Goal: Complete Application Form: Complete application form

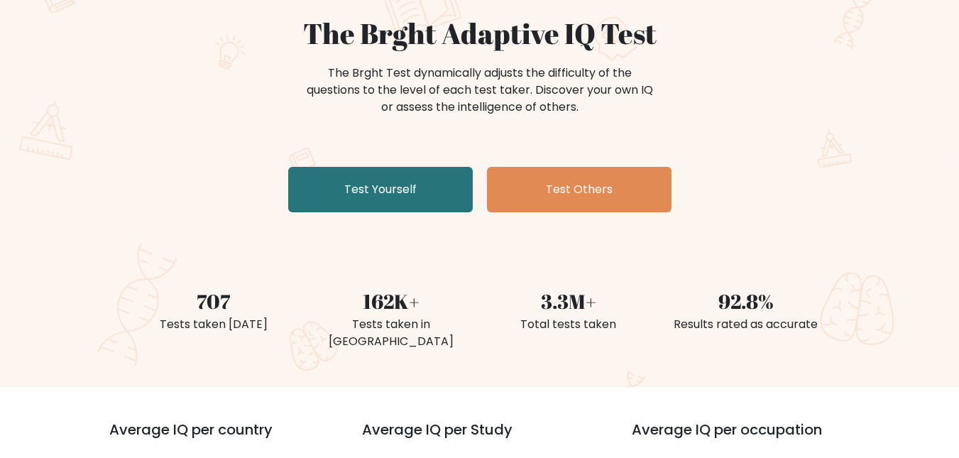
scroll to position [142, 0]
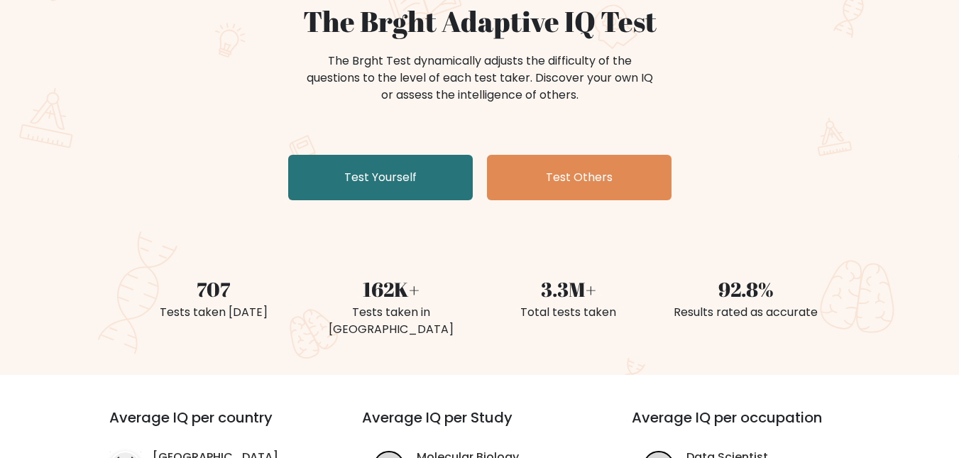
click at [344, 202] on div "The Brght Adaptive IQ Test The Brght Test dynamically adjusts the difficulty of…" at bounding box center [480, 105] width 710 height 202
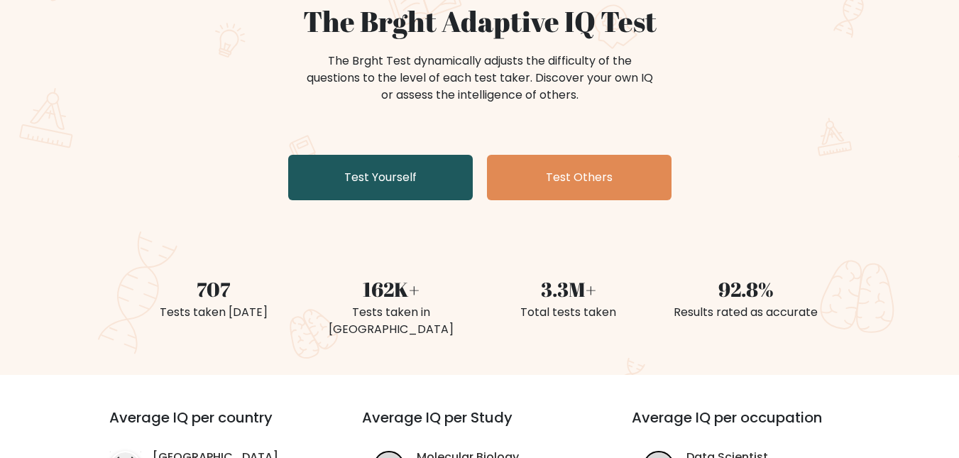
click at [351, 194] on link "Test Yourself" at bounding box center [380, 177] width 185 height 45
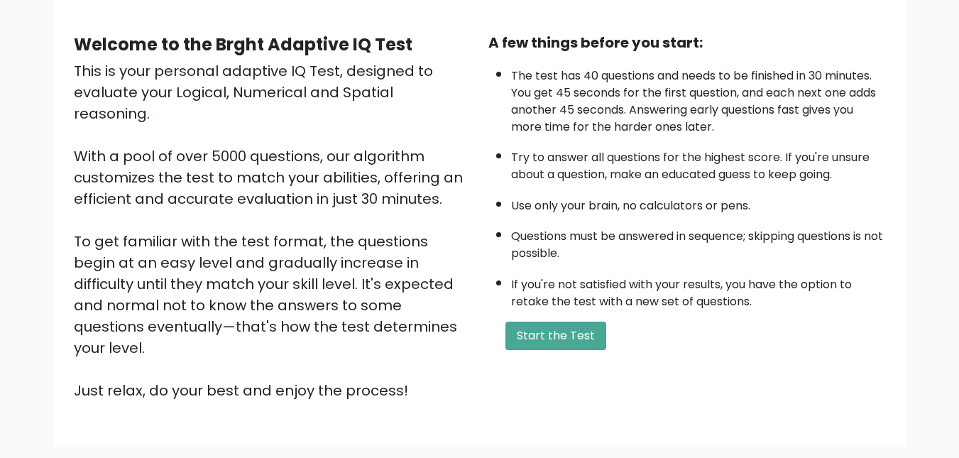
scroll to position [142, 0]
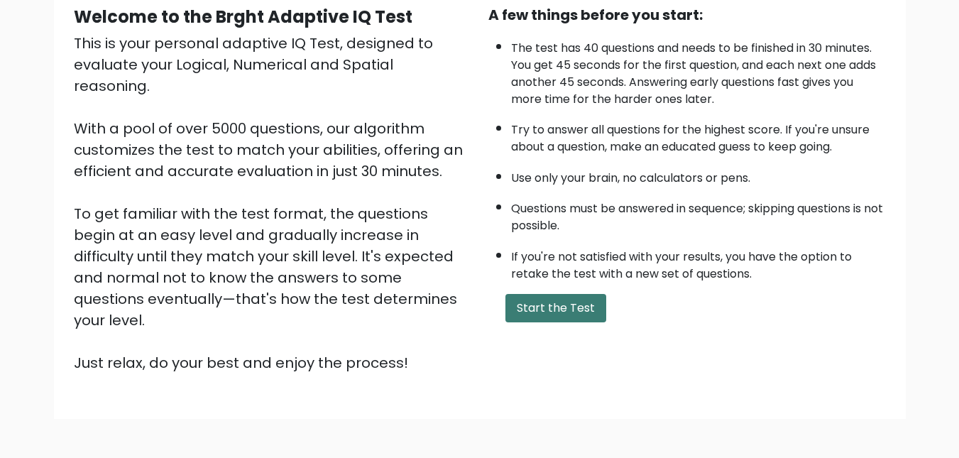
click at [557, 303] on button "Start the Test" at bounding box center [555, 308] width 101 height 28
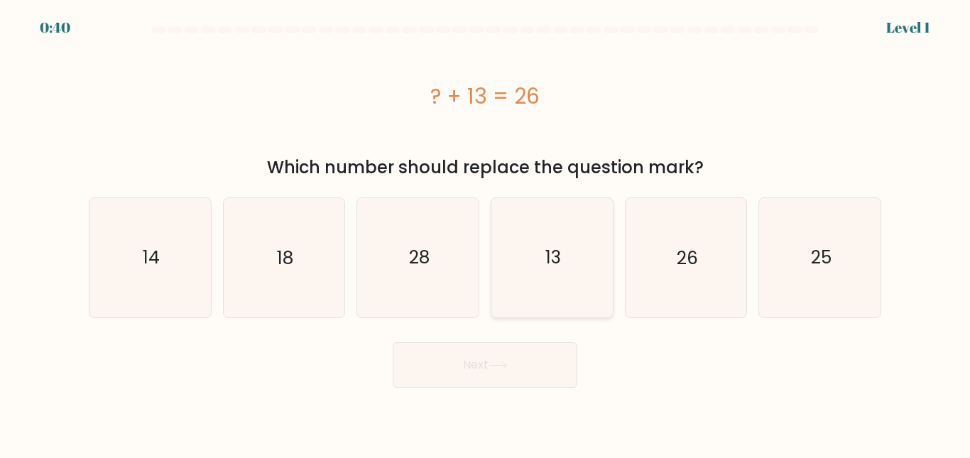
click at [567, 251] on icon "13" at bounding box center [552, 257] width 119 height 119
click at [486, 233] on input "d. 13" at bounding box center [485, 231] width 1 height 4
radio input "true"
click at [514, 368] on button "Next" at bounding box center [485, 364] width 185 height 45
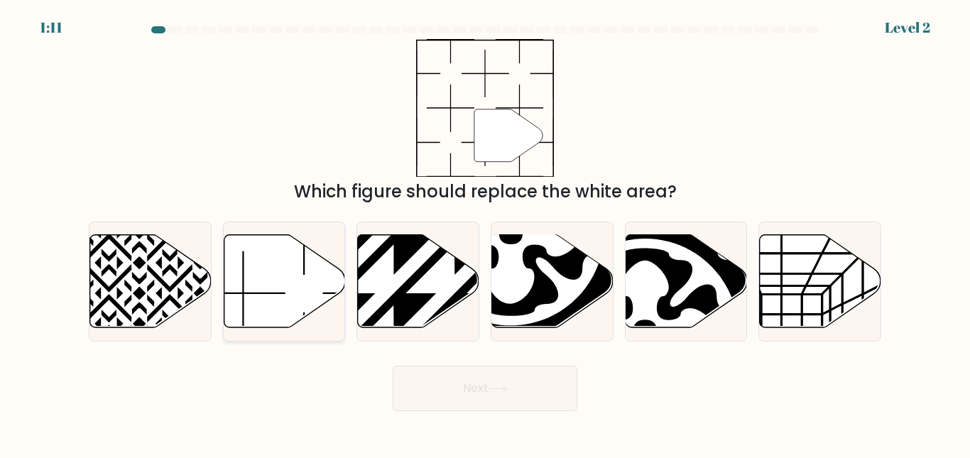
click at [313, 285] on icon at bounding box center [284, 280] width 121 height 93
click at [485, 233] on input "b." at bounding box center [485, 231] width 1 height 4
radio input "true"
click at [486, 401] on button "Next" at bounding box center [485, 388] width 185 height 45
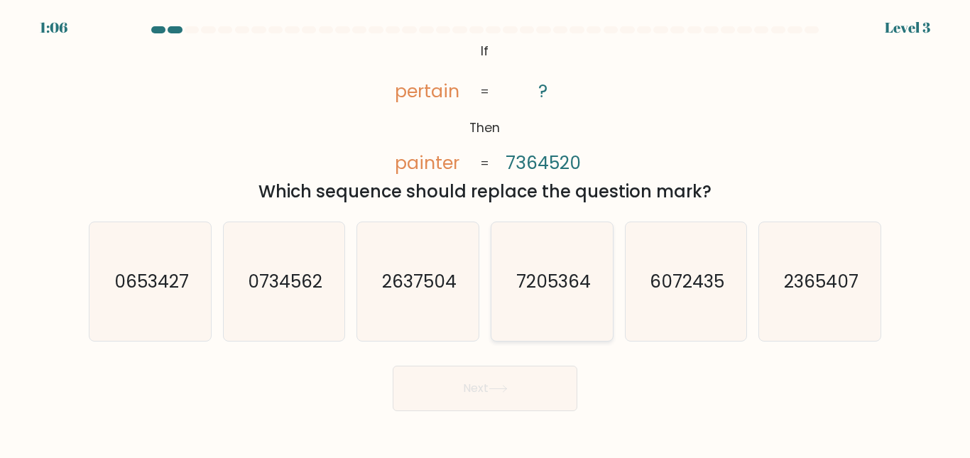
click at [569, 278] on text "7205364" at bounding box center [552, 281] width 75 height 25
click at [486, 233] on input "d. 7205364" at bounding box center [485, 231] width 1 height 4
radio input "true"
click at [498, 390] on icon at bounding box center [497, 389] width 19 height 8
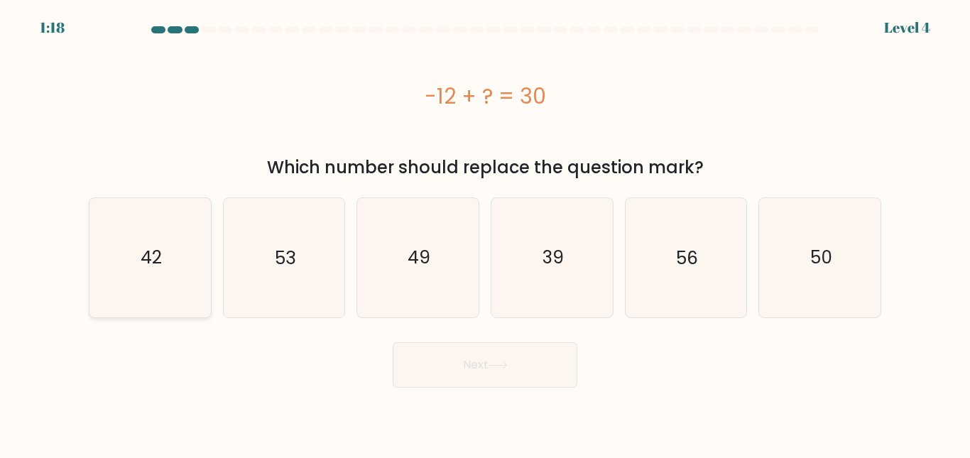
click at [175, 241] on icon "42" at bounding box center [150, 257] width 119 height 119
click at [485, 233] on input "a. 42" at bounding box center [485, 231] width 1 height 4
radio input "true"
click at [503, 376] on button "Next" at bounding box center [485, 364] width 185 height 45
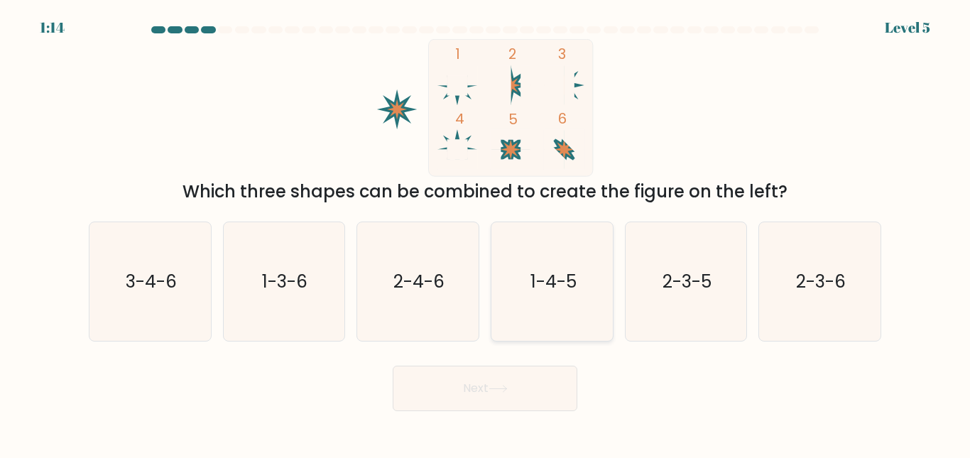
click at [565, 262] on icon "1-4-5" at bounding box center [552, 281] width 119 height 119
click at [486, 233] on input "d. 1-4-5" at bounding box center [485, 231] width 1 height 4
radio input "true"
click at [503, 382] on button "Next" at bounding box center [485, 388] width 185 height 45
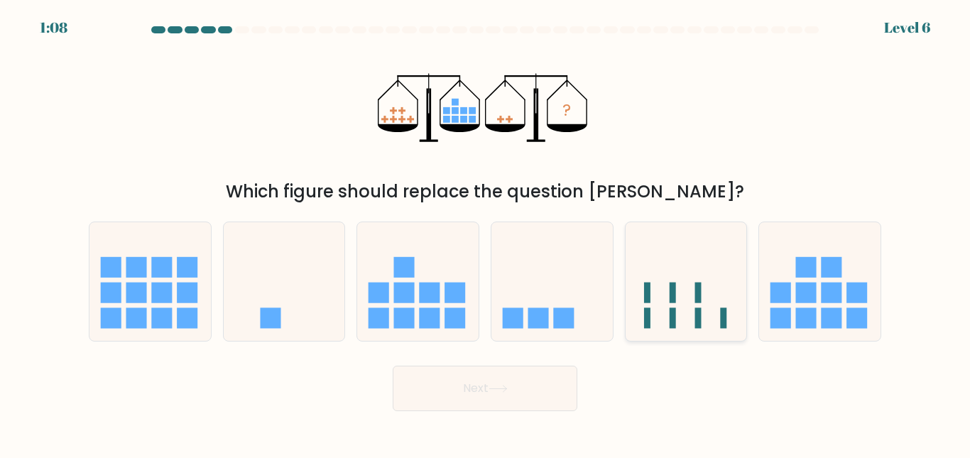
click at [684, 313] on icon at bounding box center [685, 281] width 121 height 100
click at [486, 233] on input "e." at bounding box center [485, 231] width 1 height 4
radio input "true"
click at [530, 374] on button "Next" at bounding box center [485, 388] width 185 height 45
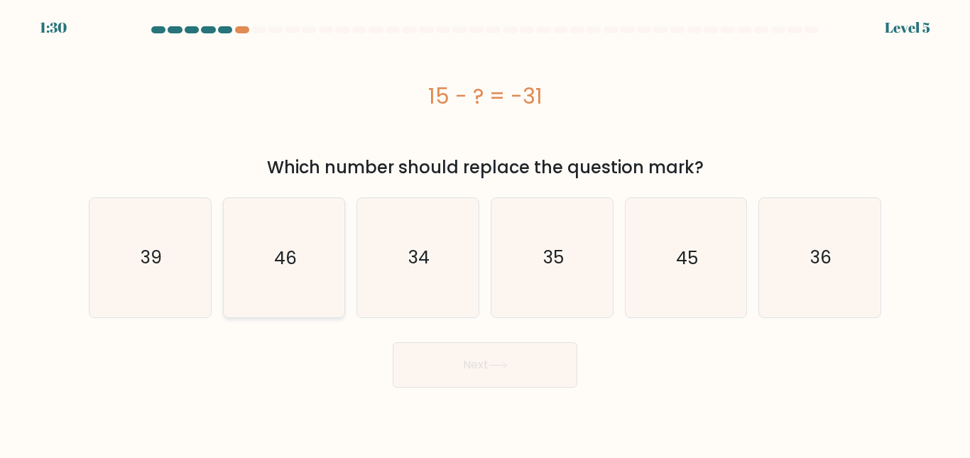
click at [314, 285] on icon "46" at bounding box center [283, 257] width 119 height 119
click at [485, 233] on input "b. 46" at bounding box center [485, 231] width 1 height 4
radio input "true"
click at [493, 376] on button "Next" at bounding box center [485, 364] width 185 height 45
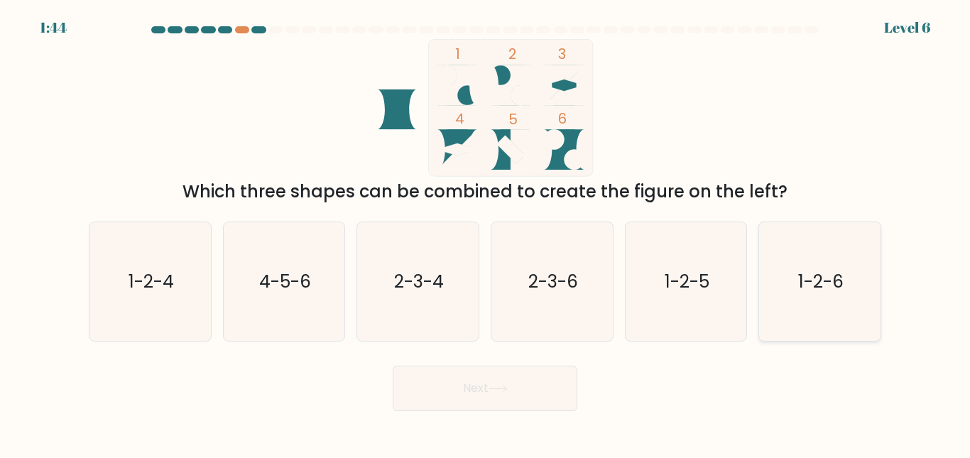
drag, startPoint x: 823, startPoint y: 288, endPoint x: 749, endPoint y: 332, distance: 86.0
click at [822, 288] on text "1-2-6" at bounding box center [820, 281] width 45 height 25
click at [486, 233] on input "f. 1-2-6" at bounding box center [485, 231] width 1 height 4
radio input "true"
click at [508, 390] on icon at bounding box center [497, 389] width 19 height 8
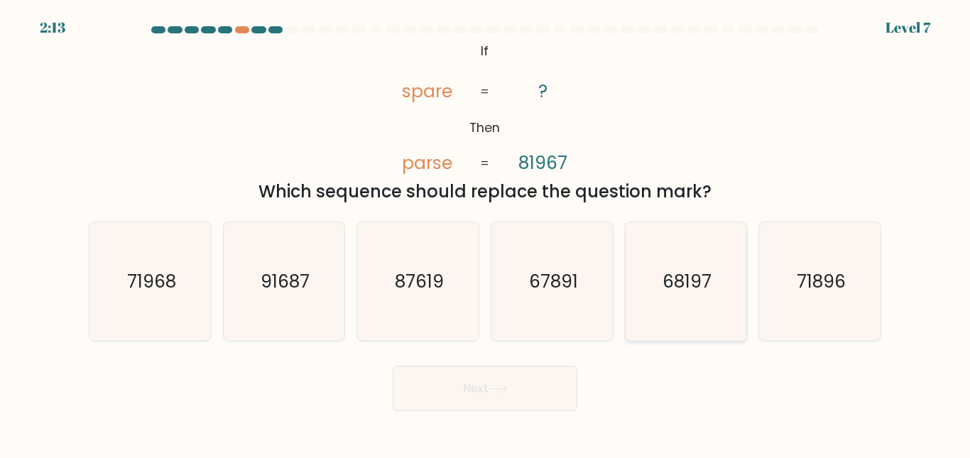
click at [681, 265] on icon "68197" at bounding box center [685, 281] width 119 height 119
click at [486, 233] on input "e. 68197" at bounding box center [485, 231] width 1 height 4
radio input "true"
click at [501, 366] on button "Next" at bounding box center [485, 388] width 185 height 45
click at [487, 413] on body "2:12 Level 7 If" at bounding box center [485, 229] width 970 height 458
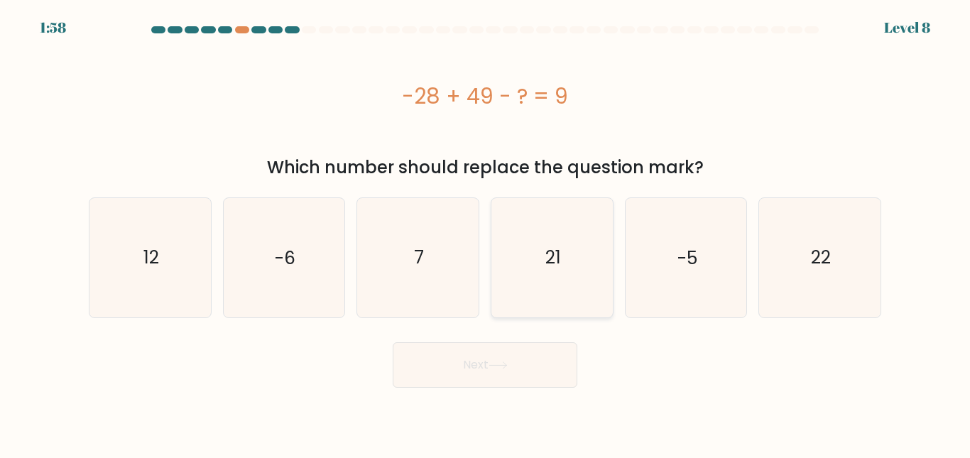
click at [550, 236] on icon "21" at bounding box center [552, 257] width 119 height 119
click at [486, 233] on input "d. 21" at bounding box center [485, 231] width 1 height 4
radio input "true"
click at [515, 381] on button "Next" at bounding box center [485, 364] width 185 height 45
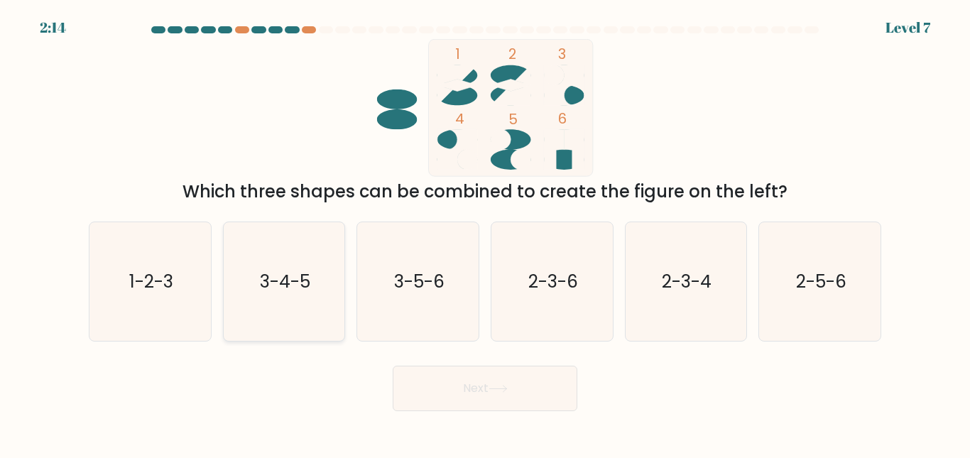
drag, startPoint x: 309, startPoint y: 291, endPoint x: 329, endPoint y: 305, distance: 24.4
click at [309, 290] on text "3-4-5" at bounding box center [285, 281] width 50 height 25
click at [485, 233] on input "b. 3-4-5" at bounding box center [485, 231] width 1 height 4
radio input "true"
click at [451, 386] on button "Next" at bounding box center [485, 388] width 185 height 45
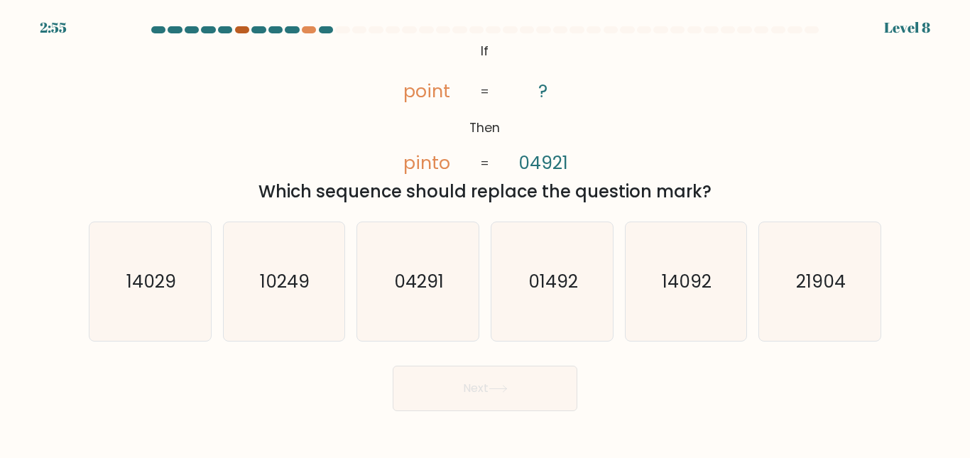
click at [243, 28] on div at bounding box center [242, 29] width 14 height 7
click at [545, 265] on icon "01492" at bounding box center [552, 281] width 119 height 119
click at [486, 233] on input "d. 01492" at bounding box center [485, 231] width 1 height 4
radio input "true"
click at [494, 405] on button "Next" at bounding box center [485, 388] width 185 height 45
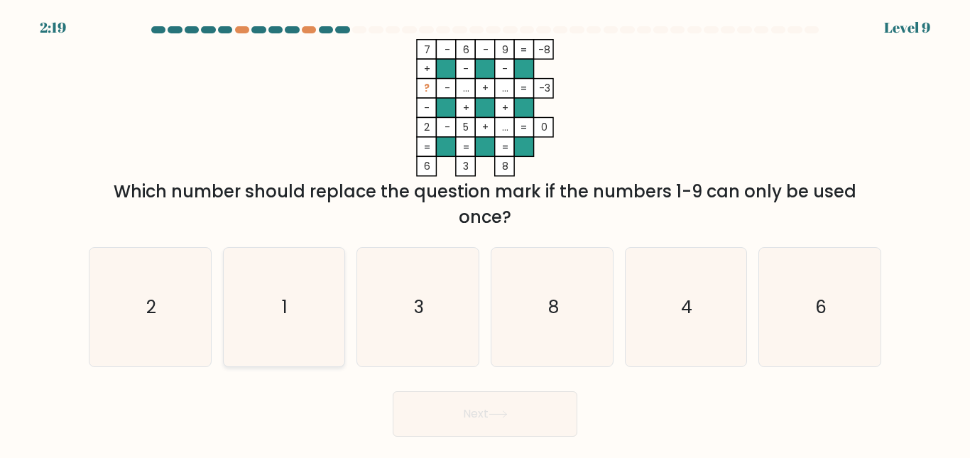
click at [305, 323] on icon "1" at bounding box center [283, 307] width 119 height 119
click at [485, 233] on input "b. 1" at bounding box center [485, 231] width 1 height 4
radio input "true"
click at [481, 412] on button "Next" at bounding box center [485, 413] width 185 height 45
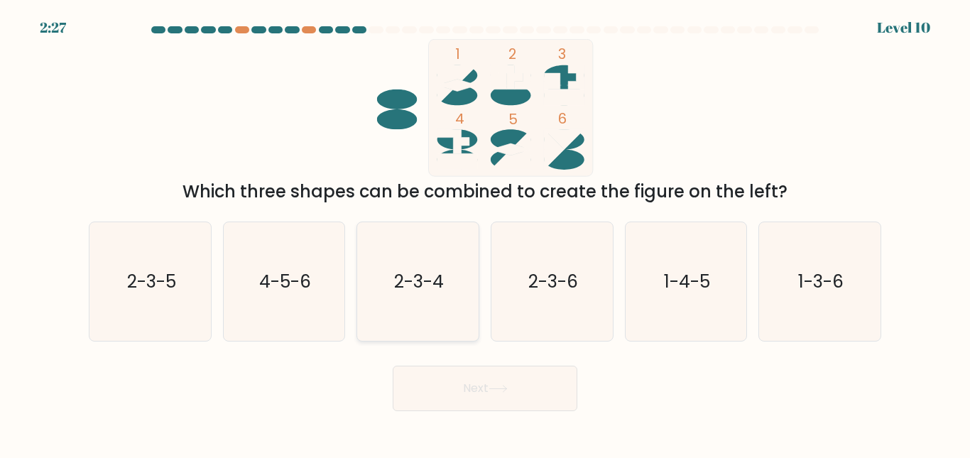
click at [429, 305] on icon "2-3-4" at bounding box center [418, 281] width 119 height 119
click at [485, 233] on input "c. 2-3-4" at bounding box center [485, 231] width 1 height 4
radio input "true"
click at [483, 405] on button "Next" at bounding box center [485, 388] width 185 height 45
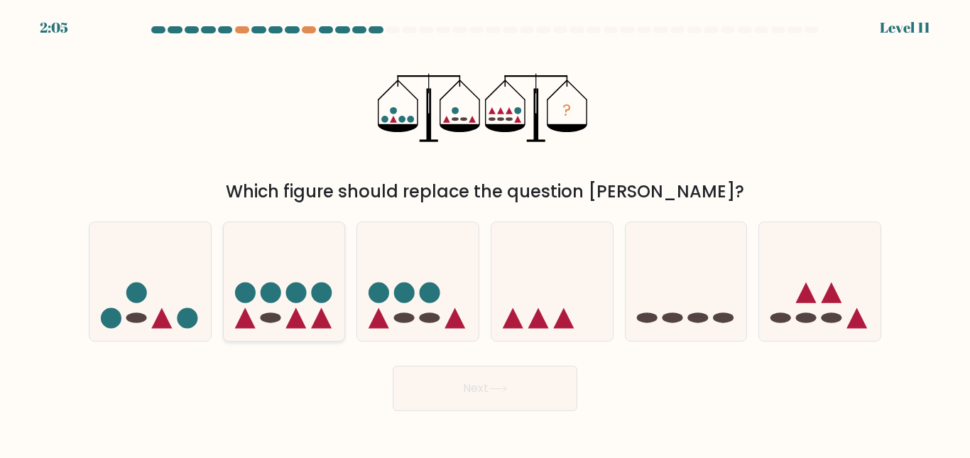
click at [281, 300] on icon at bounding box center [284, 281] width 121 height 100
click at [485, 233] on input "b." at bounding box center [485, 231] width 1 height 4
radio input "true"
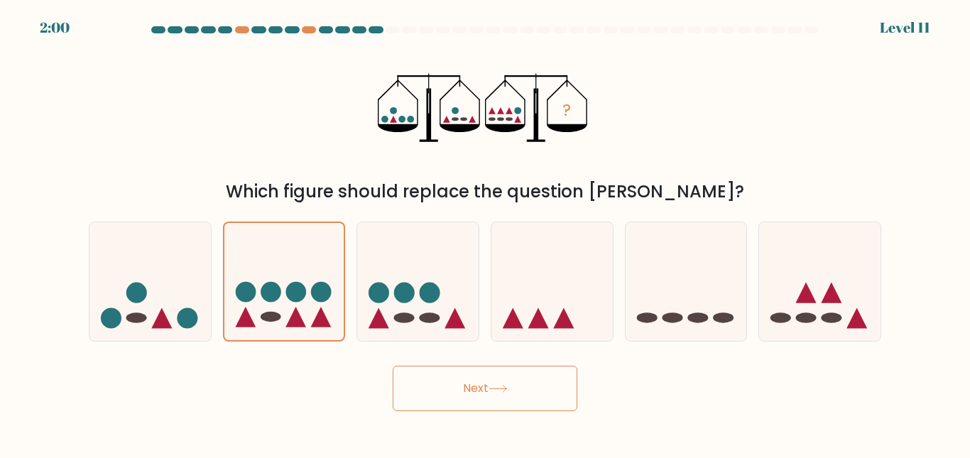
click at [498, 388] on icon at bounding box center [497, 389] width 19 height 8
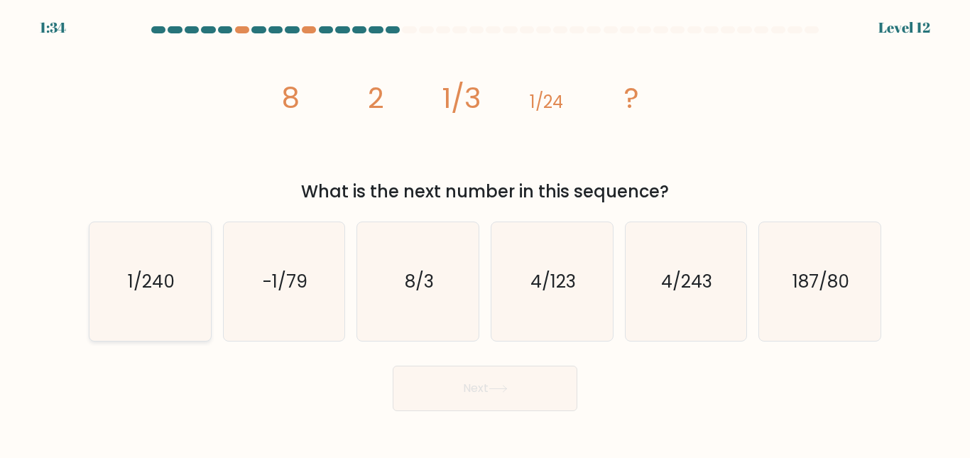
click at [173, 305] on icon "1/240" at bounding box center [150, 281] width 119 height 119
click at [485, 233] on input "a. 1/240" at bounding box center [485, 231] width 1 height 4
radio input "true"
click at [482, 372] on button "Next" at bounding box center [485, 388] width 185 height 45
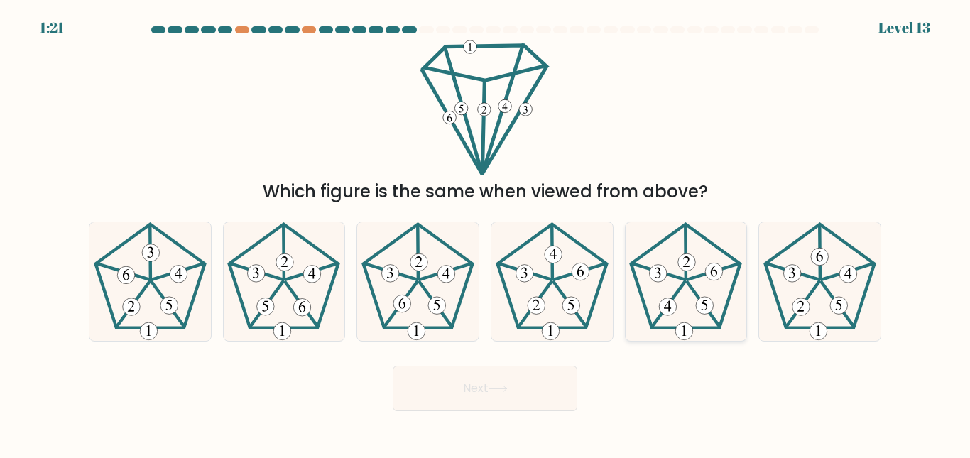
click at [671, 297] on icon at bounding box center [685, 281] width 119 height 119
click at [486, 233] on input "e." at bounding box center [485, 231] width 1 height 4
radio input "true"
click at [460, 400] on button "Next" at bounding box center [485, 388] width 185 height 45
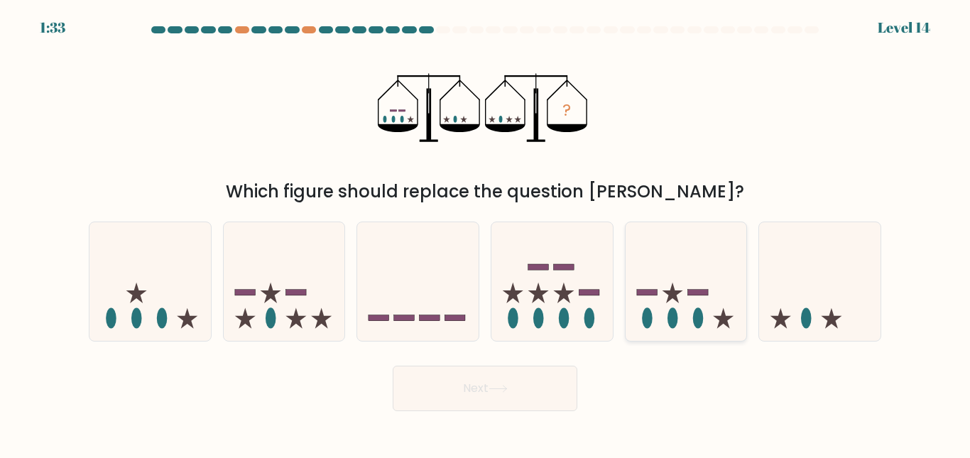
click at [690, 293] on rect at bounding box center [697, 293] width 21 height 6
click at [486, 233] on input "e." at bounding box center [485, 231] width 1 height 4
radio input "true"
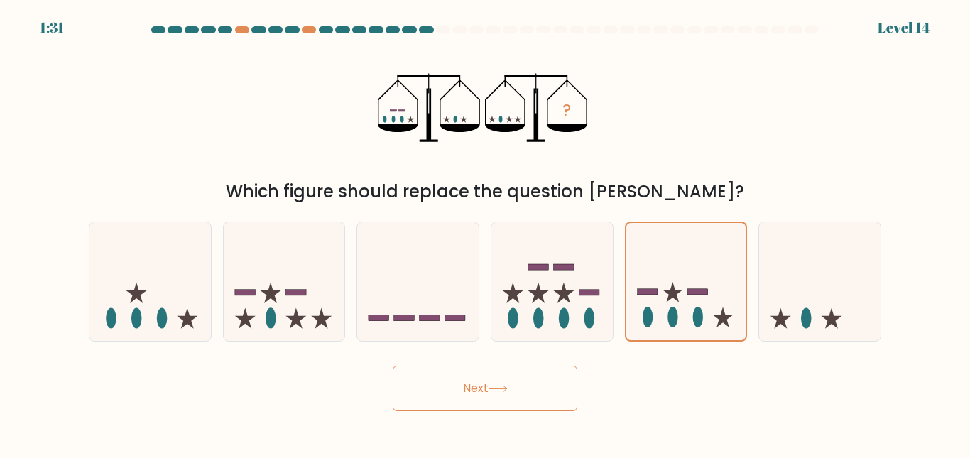
click at [489, 400] on button "Next" at bounding box center [485, 388] width 185 height 45
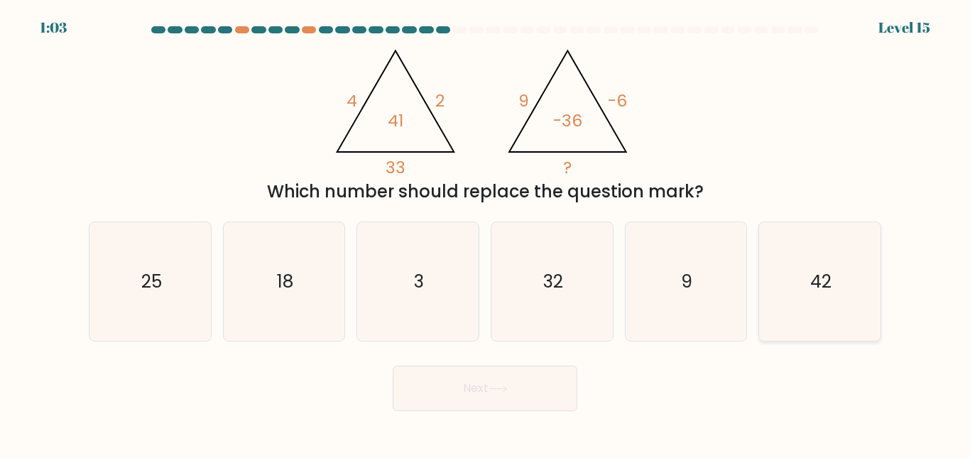
click at [836, 293] on icon "42" at bounding box center [819, 281] width 119 height 119
click at [486, 233] on input "f. 42" at bounding box center [485, 231] width 1 height 4
radio input "true"
click at [512, 389] on button "Next" at bounding box center [485, 388] width 185 height 45
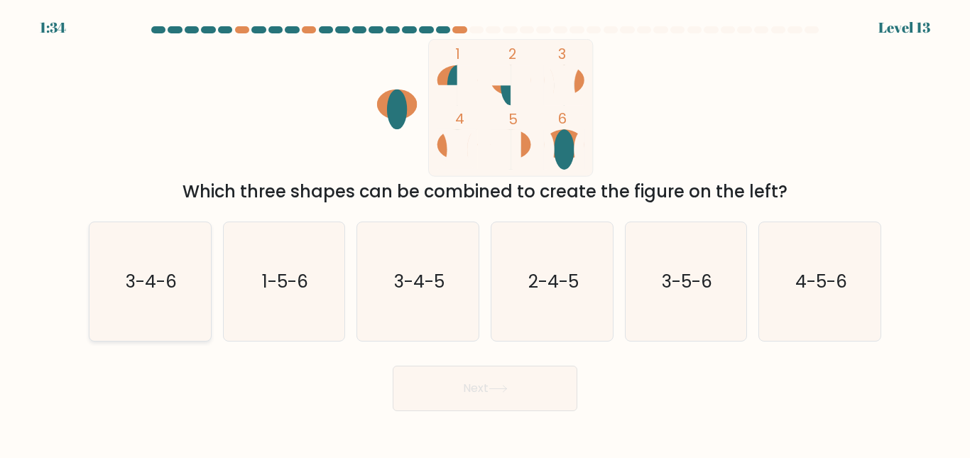
click at [163, 313] on icon "3-4-6" at bounding box center [150, 281] width 119 height 119
click at [485, 233] on input "a. 3-4-6" at bounding box center [485, 231] width 1 height 4
radio input "true"
click at [494, 392] on icon at bounding box center [497, 389] width 19 height 8
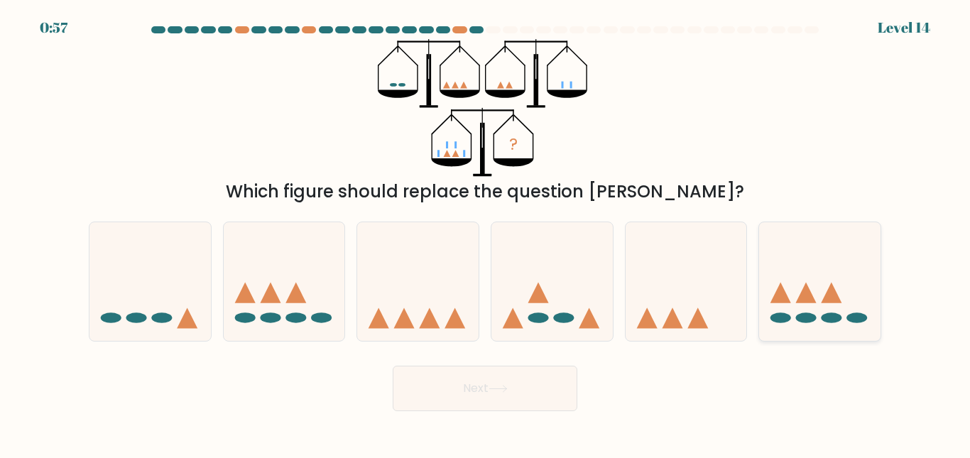
click at [817, 290] on icon at bounding box center [819, 281] width 121 height 100
click at [486, 233] on input "f." at bounding box center [485, 231] width 1 height 4
radio input "true"
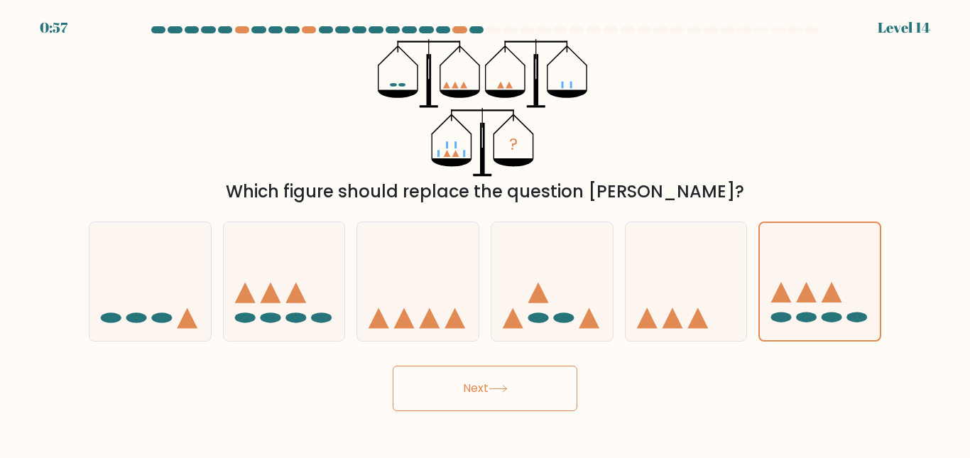
click at [540, 376] on button "Next" at bounding box center [485, 388] width 185 height 45
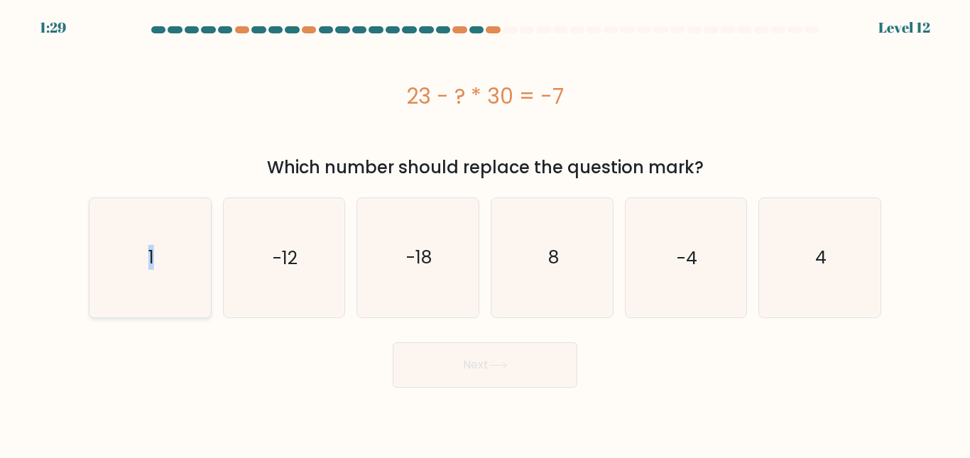
drag, startPoint x: 151, startPoint y: 239, endPoint x: 176, endPoint y: 239, distance: 25.6
click at [148, 237] on icon "1" at bounding box center [150, 257] width 119 height 119
click at [543, 374] on button "Next" at bounding box center [485, 364] width 185 height 45
click at [244, 311] on icon "-12" at bounding box center [283, 257] width 119 height 119
click at [485, 233] on input "b. -12" at bounding box center [485, 231] width 1 height 4
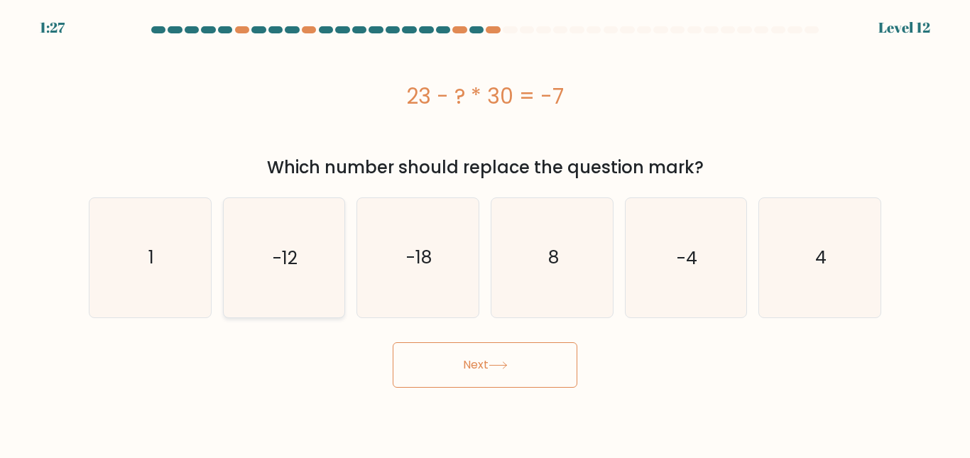
radio input "true"
click at [165, 292] on icon "1" at bounding box center [150, 257] width 119 height 119
click at [485, 233] on input "a. 1" at bounding box center [485, 231] width 1 height 4
radio input "true"
click at [513, 371] on button "Next" at bounding box center [485, 364] width 185 height 45
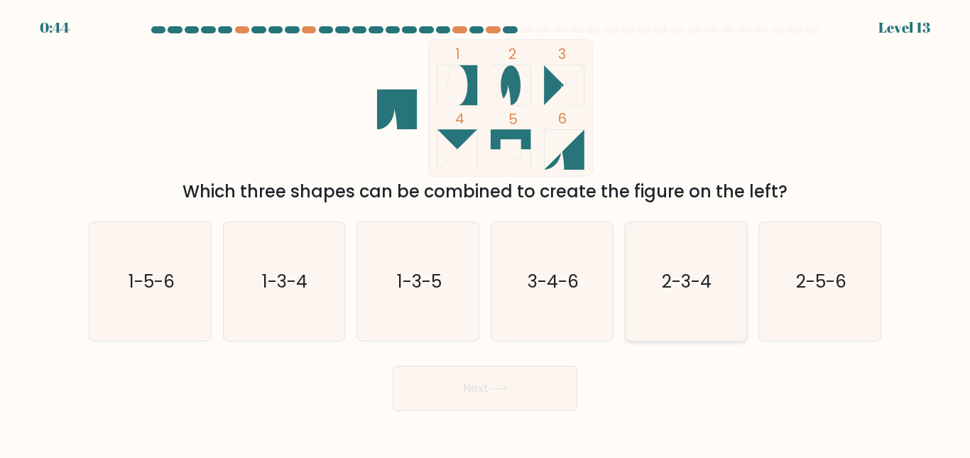
click at [674, 295] on icon "2-3-4" at bounding box center [685, 281] width 119 height 119
click at [486, 233] on input "e. 2-3-4" at bounding box center [485, 231] width 1 height 4
radio input "true"
click at [603, 290] on icon "3-4-6" at bounding box center [552, 281] width 119 height 119
click at [486, 233] on input "d. 3-4-6" at bounding box center [485, 231] width 1 height 4
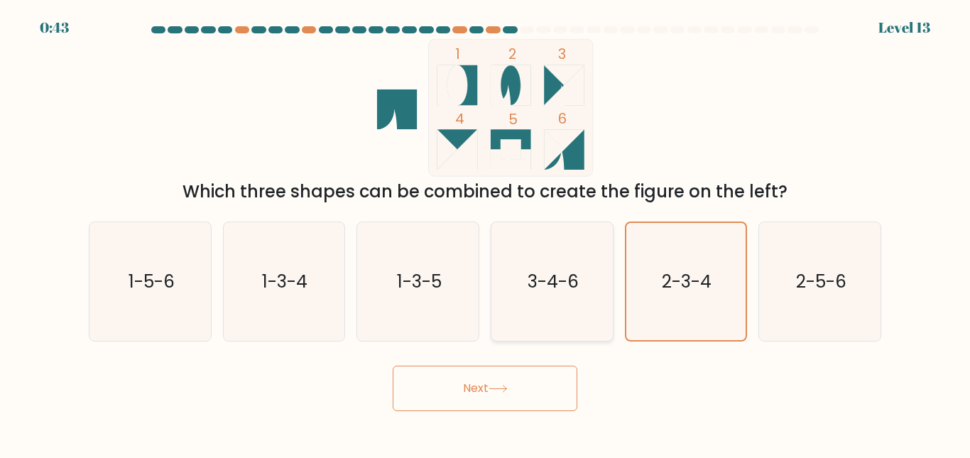
radio input "true"
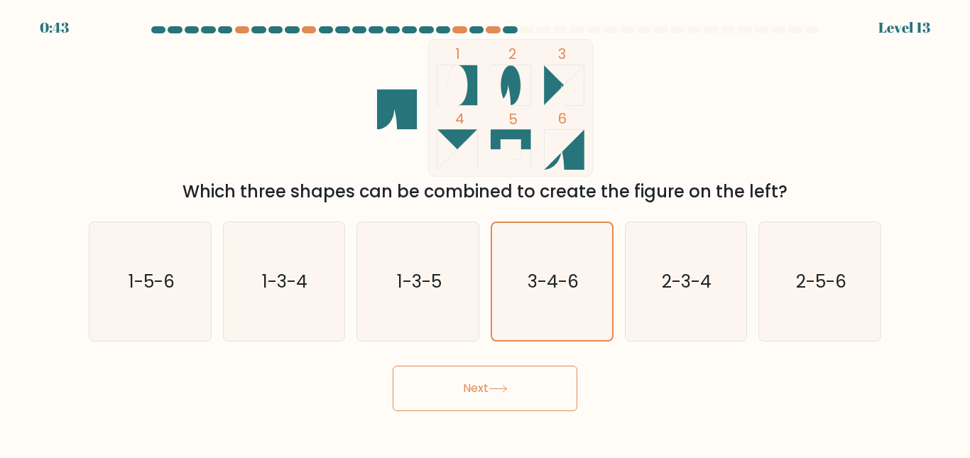
click at [526, 391] on button "Next" at bounding box center [485, 388] width 185 height 45
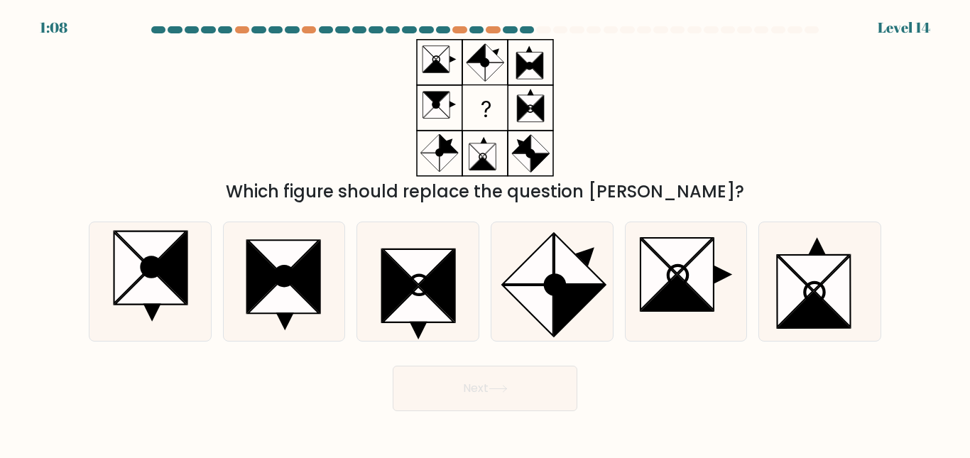
click at [887, 421] on body "1:08 Level 14" at bounding box center [485, 229] width 970 height 458
click at [621, 101] on div "Which figure should replace the question mark?" at bounding box center [484, 121] width 809 height 165
click at [581, 296] on icon at bounding box center [579, 310] width 50 height 50
click at [486, 233] on input "d." at bounding box center [485, 231] width 1 height 4
radio input "true"
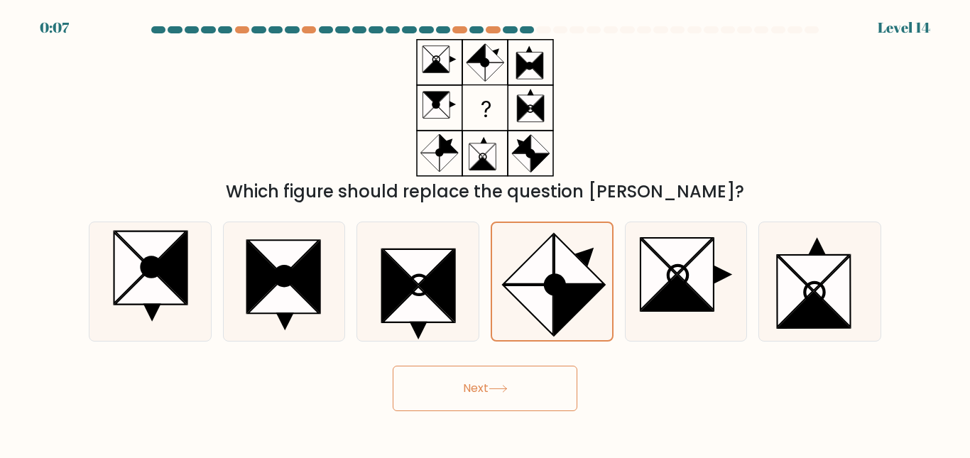
click at [491, 389] on button "Next" at bounding box center [485, 388] width 185 height 45
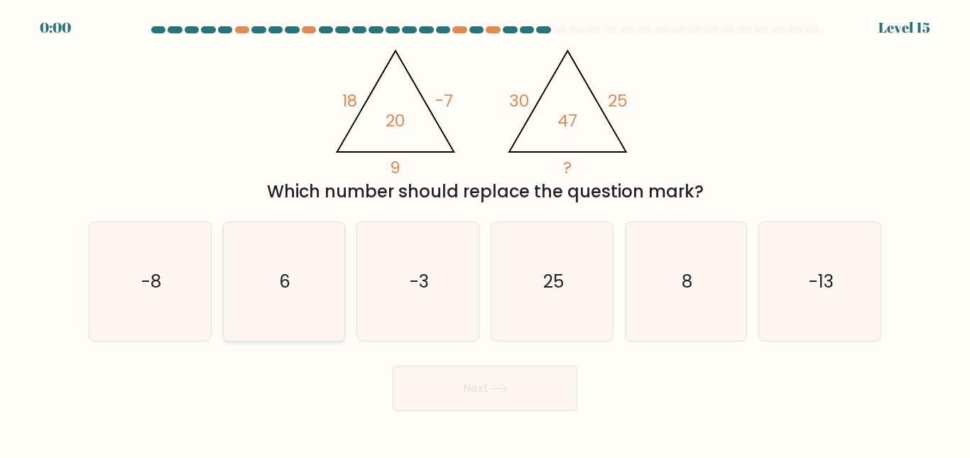
click at [283, 320] on icon "6" at bounding box center [283, 281] width 119 height 119
click at [485, 233] on input "b. 6" at bounding box center [485, 231] width 1 height 4
radio input "true"
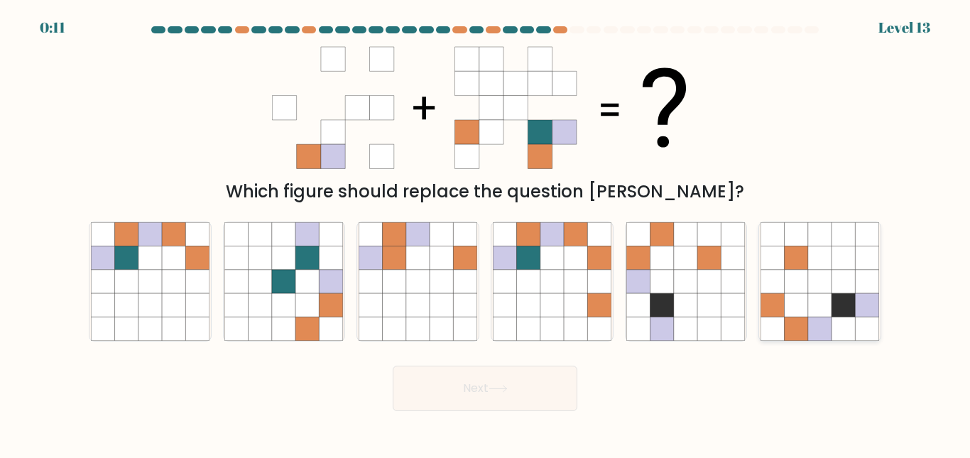
click at [819, 280] on icon at bounding box center [819, 281] width 23 height 23
click at [486, 233] on input "f." at bounding box center [485, 231] width 1 height 4
radio input "true"
click at [484, 398] on button "Next" at bounding box center [485, 388] width 185 height 45
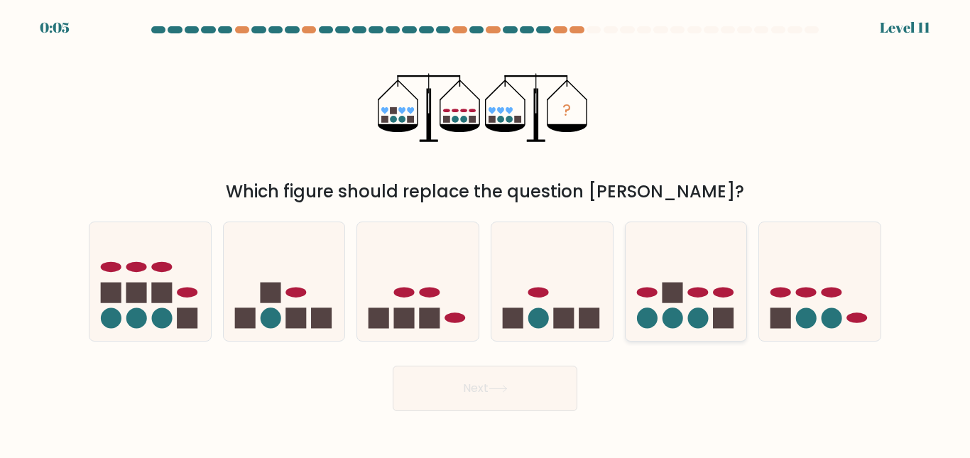
click at [684, 280] on icon at bounding box center [685, 281] width 121 height 100
click at [486, 233] on input "e." at bounding box center [485, 231] width 1 height 4
radio input "true"
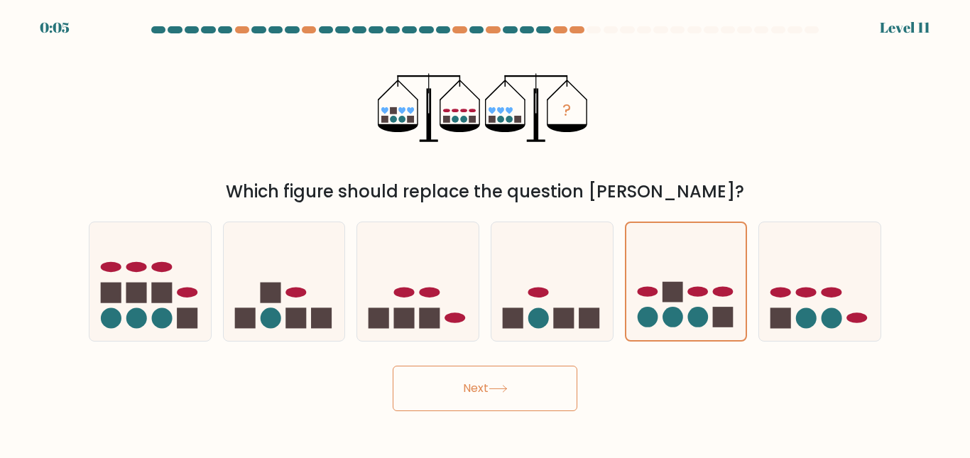
click at [513, 395] on button "Next" at bounding box center [485, 388] width 185 height 45
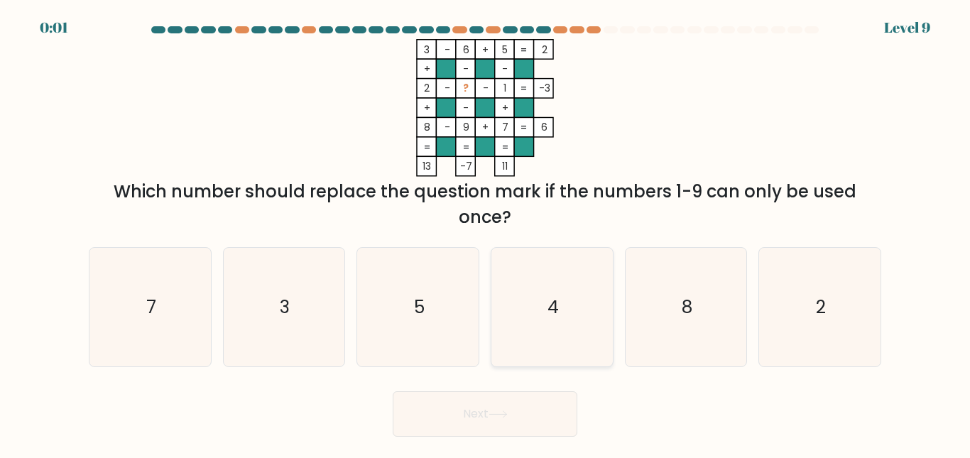
click at [583, 286] on icon "4" at bounding box center [552, 307] width 119 height 119
click at [486, 233] on input "d. 4" at bounding box center [485, 231] width 1 height 4
radio input "true"
click at [470, 337] on icon "5" at bounding box center [418, 307] width 119 height 119
click at [485, 233] on input "c. 5" at bounding box center [485, 231] width 1 height 4
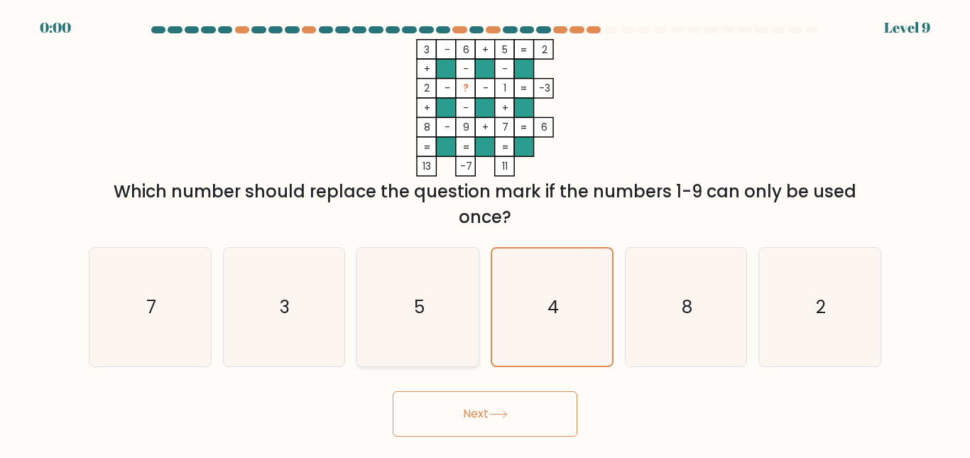
radio input "true"
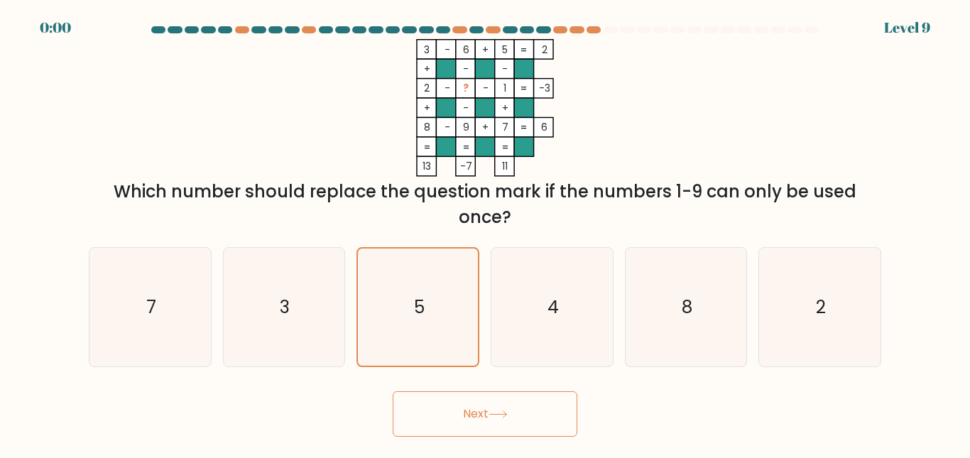
click at [459, 400] on button "Next" at bounding box center [485, 413] width 185 height 45
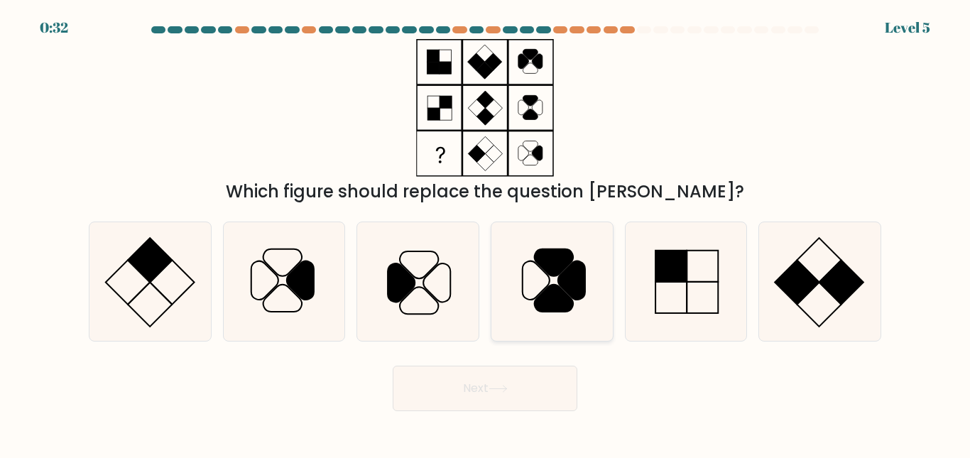
click at [576, 271] on icon at bounding box center [571, 280] width 27 height 38
click at [486, 233] on input "d." at bounding box center [485, 231] width 1 height 4
radio input "true"
click at [539, 413] on body "0:31 Level 5" at bounding box center [485, 229] width 970 height 458
click at [442, 305] on icon at bounding box center [418, 281] width 119 height 119
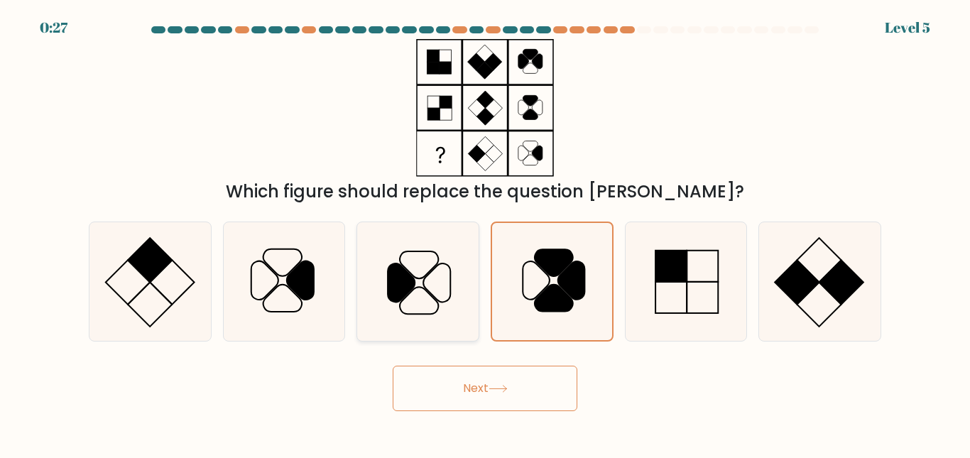
click at [485, 233] on input "c." at bounding box center [485, 231] width 1 height 4
radio input "true"
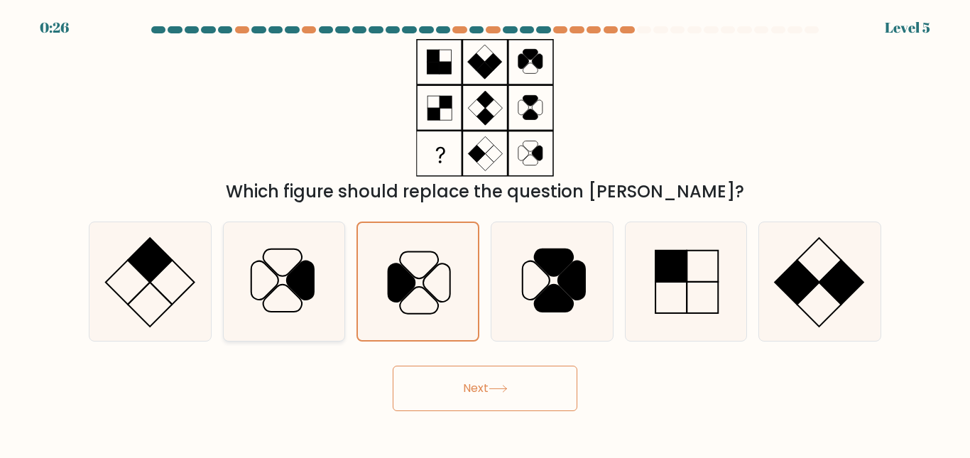
click at [307, 324] on icon at bounding box center [283, 281] width 119 height 119
click at [485, 233] on input "b." at bounding box center [485, 231] width 1 height 4
radio input "true"
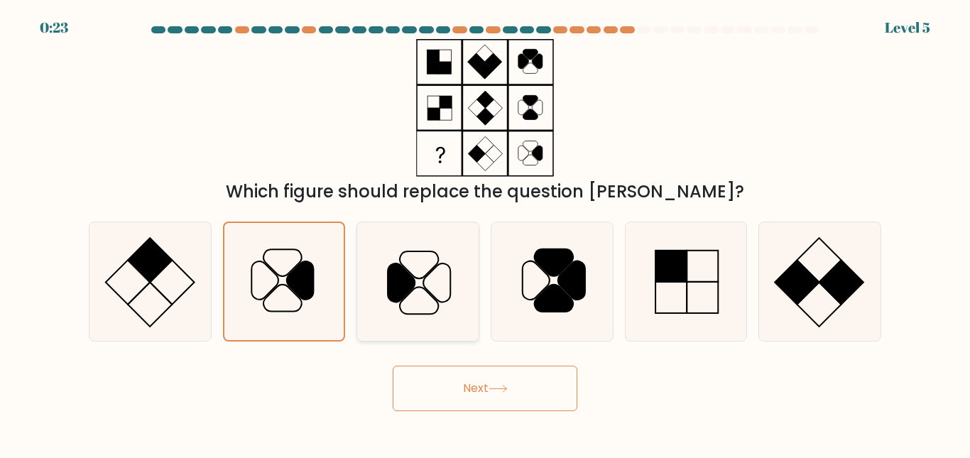
click at [432, 287] on icon at bounding box center [418, 281] width 119 height 119
click at [485, 233] on input "c." at bounding box center [485, 231] width 1 height 4
radio input "true"
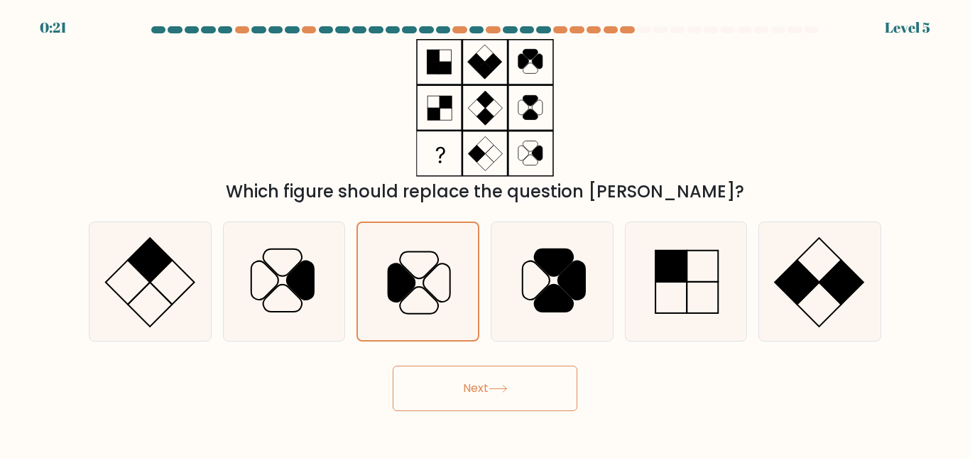
click at [481, 373] on button "Next" at bounding box center [485, 388] width 185 height 45
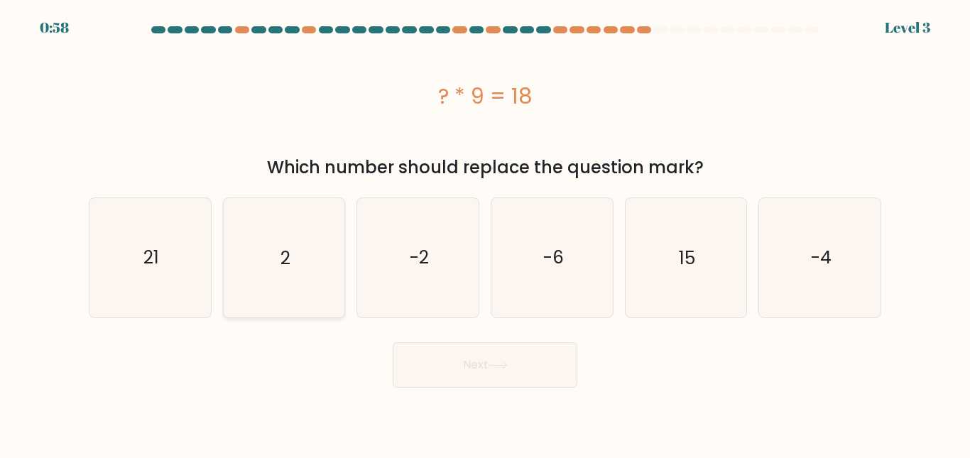
click at [322, 261] on icon "2" at bounding box center [283, 257] width 119 height 119
click at [485, 233] on input "b. 2" at bounding box center [485, 231] width 1 height 4
radio input "true"
click at [497, 364] on icon at bounding box center [497, 365] width 19 height 8
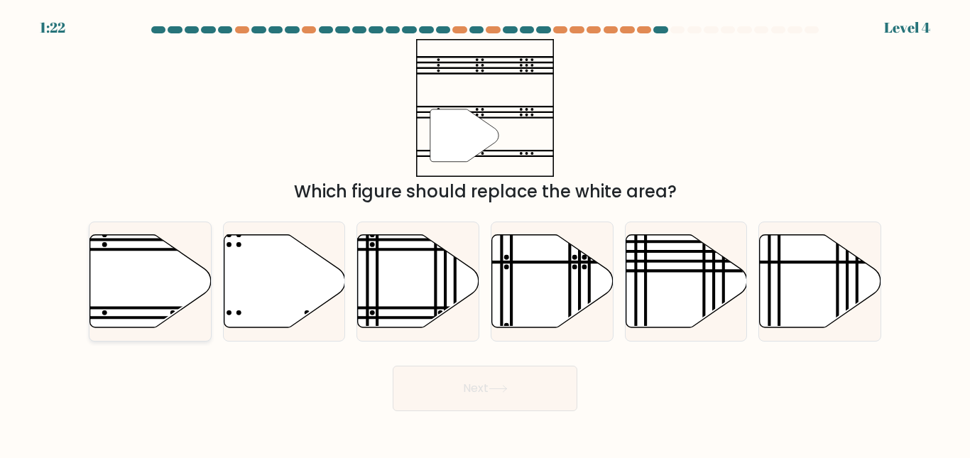
click at [152, 288] on icon at bounding box center [150, 280] width 121 height 93
click at [485, 233] on input "a." at bounding box center [485, 231] width 1 height 4
radio input "true"
click at [488, 393] on button "Next" at bounding box center [485, 388] width 185 height 45
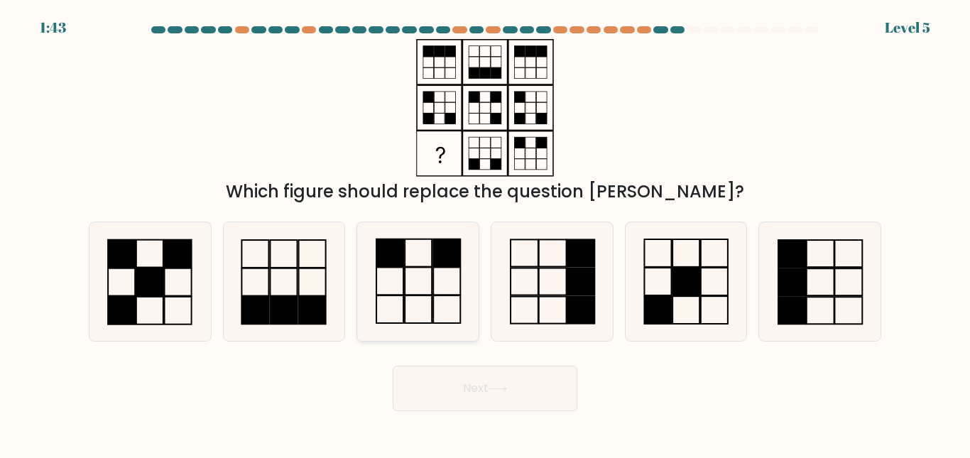
click at [412, 299] on icon at bounding box center [418, 281] width 119 height 119
click at [485, 233] on input "c." at bounding box center [485, 231] width 1 height 4
radio input "true"
click at [490, 388] on button "Next" at bounding box center [485, 388] width 185 height 45
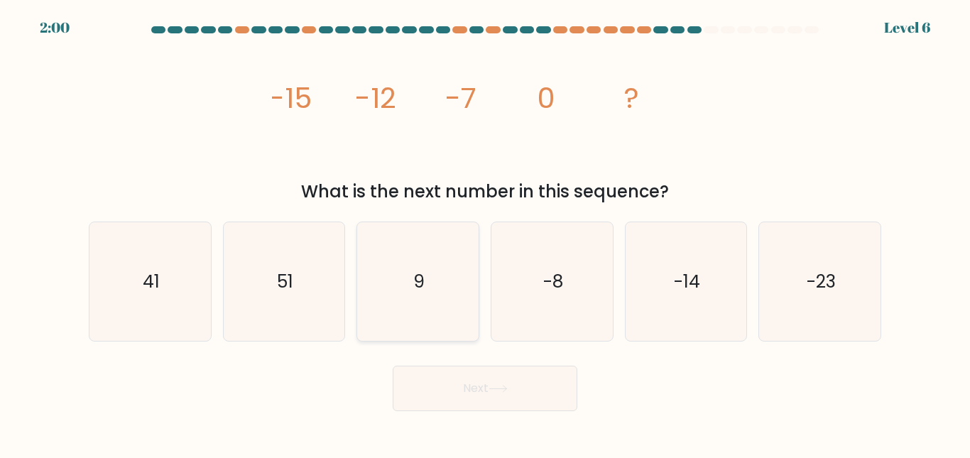
click at [439, 300] on icon "9" at bounding box center [418, 281] width 119 height 119
click at [485, 233] on input "c. 9" at bounding box center [485, 231] width 1 height 4
radio input "true"
click at [511, 385] on button "Next" at bounding box center [485, 388] width 185 height 45
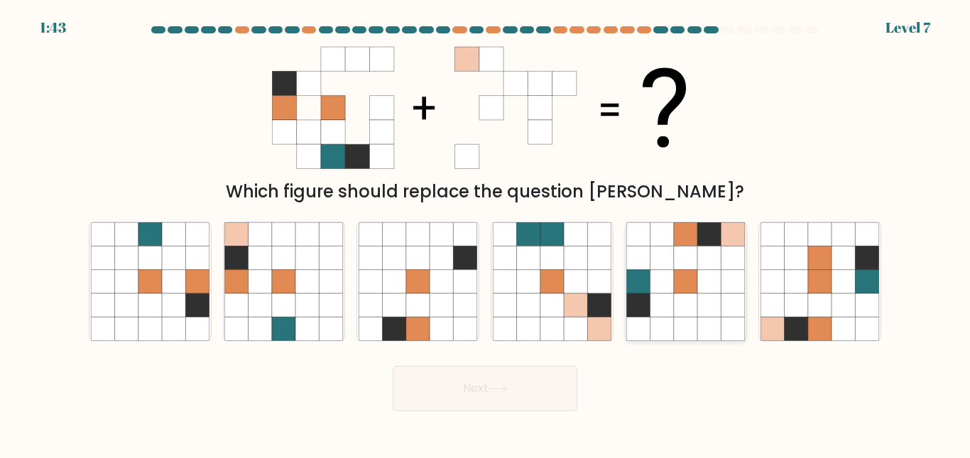
click at [706, 275] on icon at bounding box center [709, 281] width 23 height 23
click at [486, 233] on input "e." at bounding box center [485, 231] width 1 height 4
radio input "true"
click at [516, 392] on button "Next" at bounding box center [485, 388] width 185 height 45
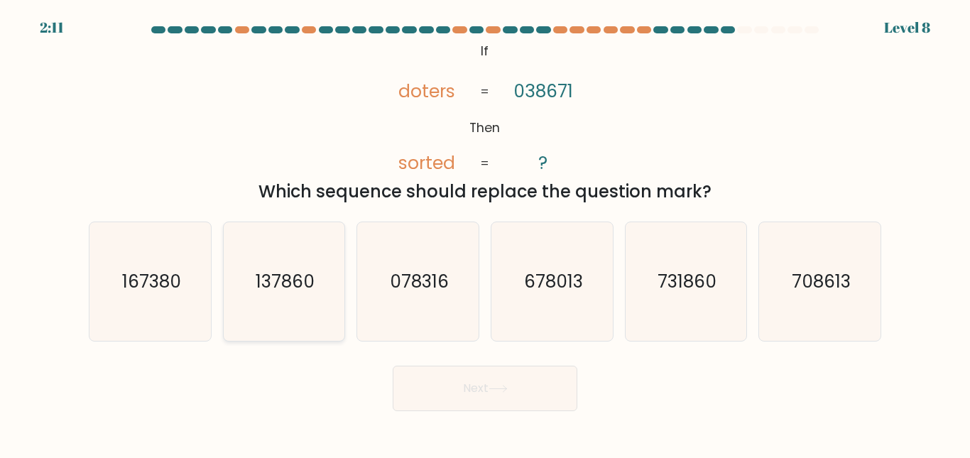
click at [302, 290] on text "137860" at bounding box center [285, 281] width 59 height 25
click at [485, 233] on input "b. 137860" at bounding box center [485, 231] width 1 height 4
radio input "true"
click at [530, 386] on button "Next" at bounding box center [485, 388] width 185 height 45
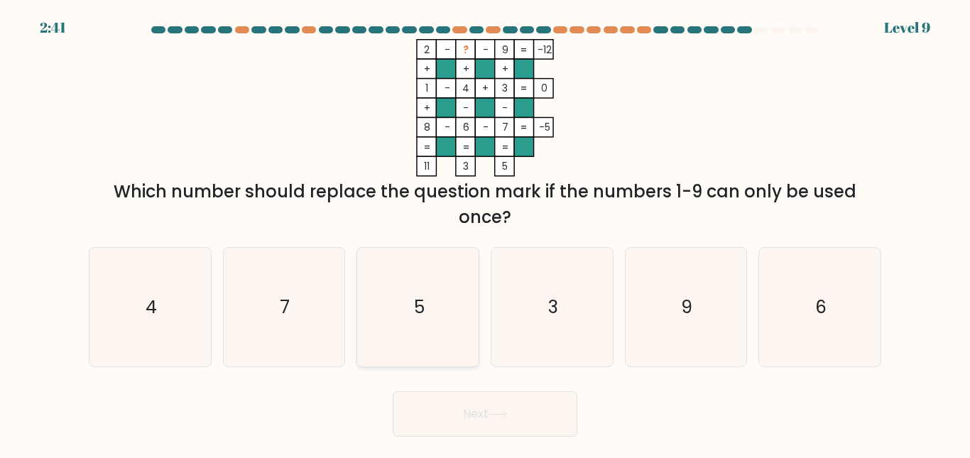
click at [404, 331] on icon "5" at bounding box center [418, 307] width 119 height 119
click at [485, 233] on input "c. 5" at bounding box center [485, 231] width 1 height 4
radio input "true"
click at [508, 418] on icon at bounding box center [497, 414] width 19 height 8
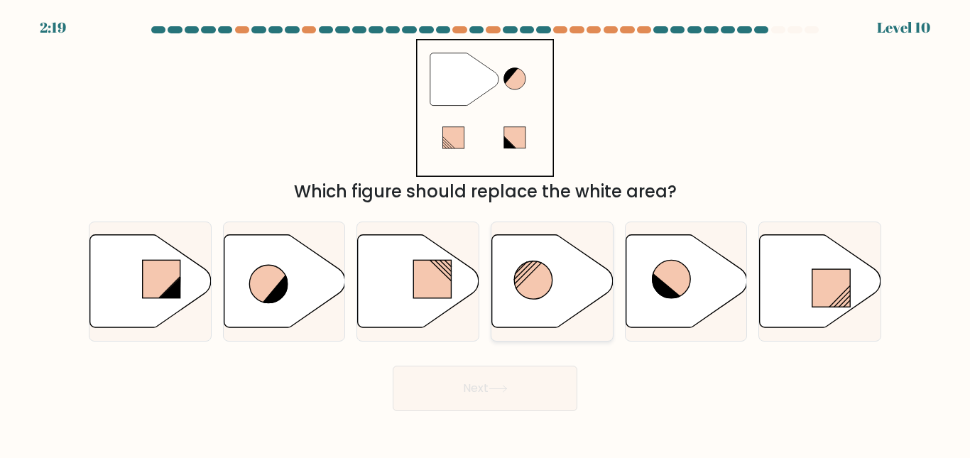
click at [563, 298] on icon at bounding box center [552, 280] width 121 height 93
click at [486, 233] on input "d." at bounding box center [485, 231] width 1 height 4
radio input "true"
click at [512, 397] on button "Next" at bounding box center [485, 388] width 185 height 45
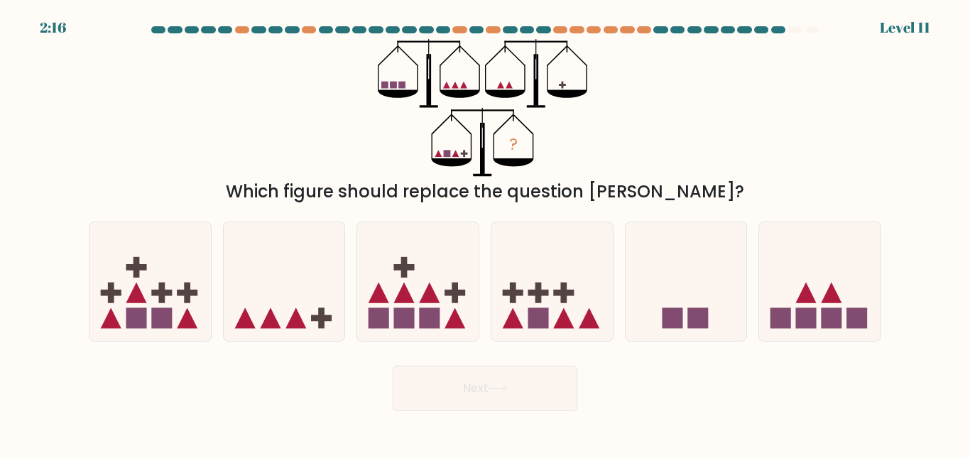
click at [490, 394] on button "Next" at bounding box center [485, 388] width 185 height 45
click at [351, 409] on div "Next" at bounding box center [484, 385] width 809 height 53
click at [437, 288] on icon at bounding box center [417, 281] width 121 height 100
click at [485, 233] on input "c." at bounding box center [485, 231] width 1 height 4
radio input "true"
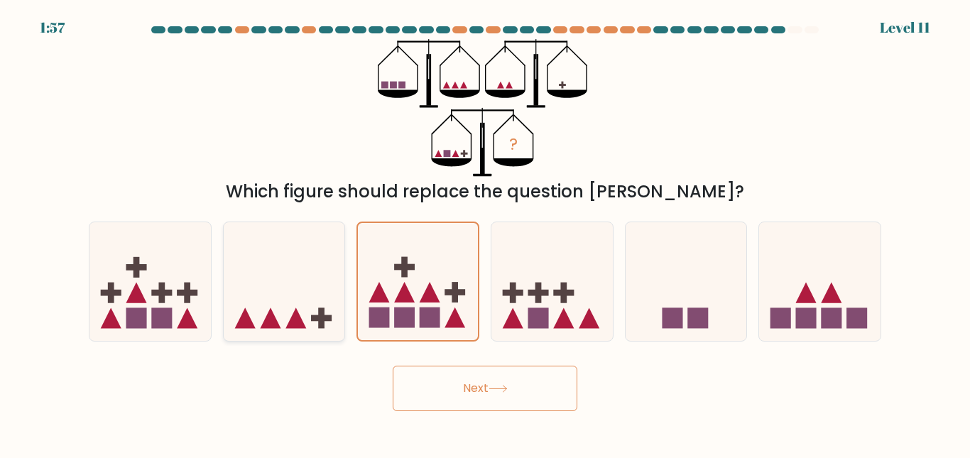
click at [341, 324] on icon at bounding box center [284, 281] width 121 height 100
click at [485, 233] on input "b." at bounding box center [485, 231] width 1 height 4
radio input "true"
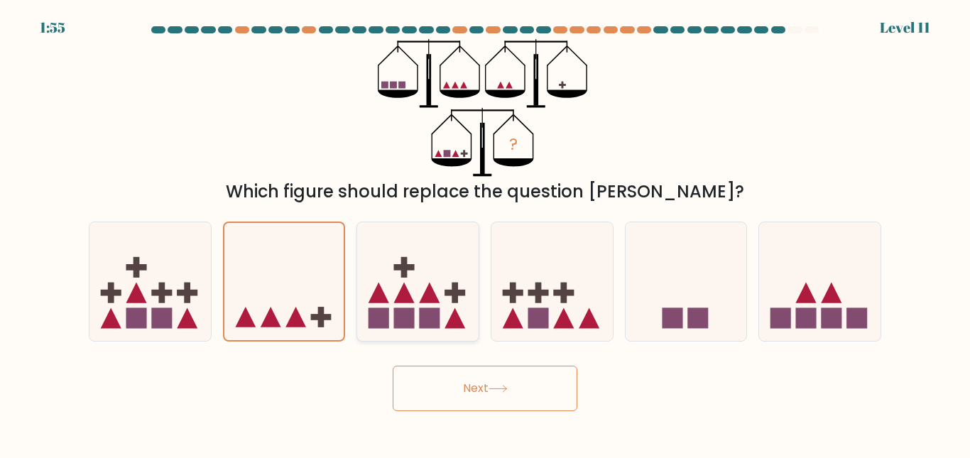
click at [436, 290] on icon at bounding box center [417, 281] width 121 height 100
click at [485, 233] on input "c." at bounding box center [485, 231] width 1 height 4
radio input "true"
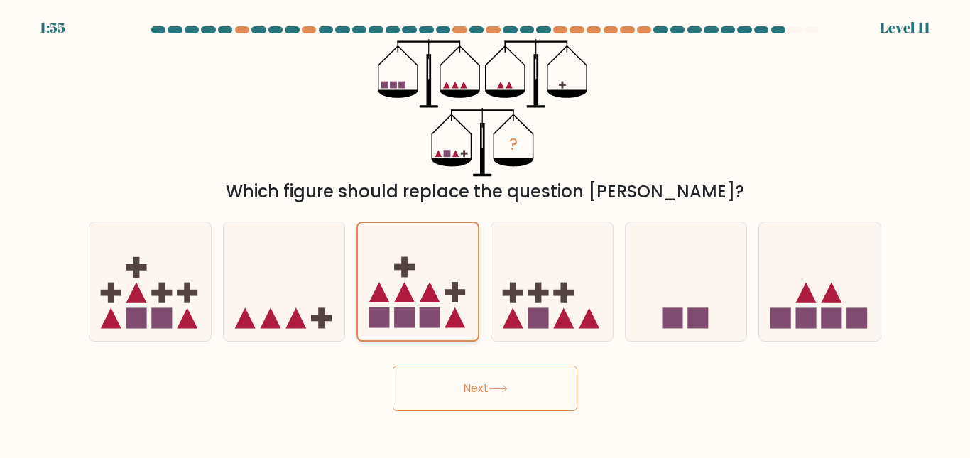
click at [356, 305] on div at bounding box center [417, 282] width 123 height 120
click at [485, 233] on input "c." at bounding box center [485, 231] width 1 height 4
click at [318, 300] on icon at bounding box center [284, 281] width 121 height 100
click at [485, 233] on input "b." at bounding box center [485, 231] width 1 height 4
radio input "true"
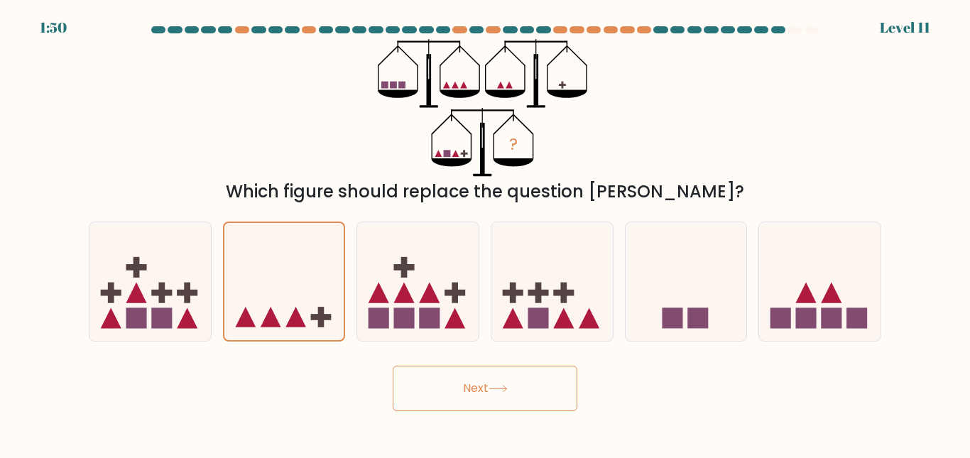
click at [477, 389] on button "Next" at bounding box center [485, 388] width 185 height 45
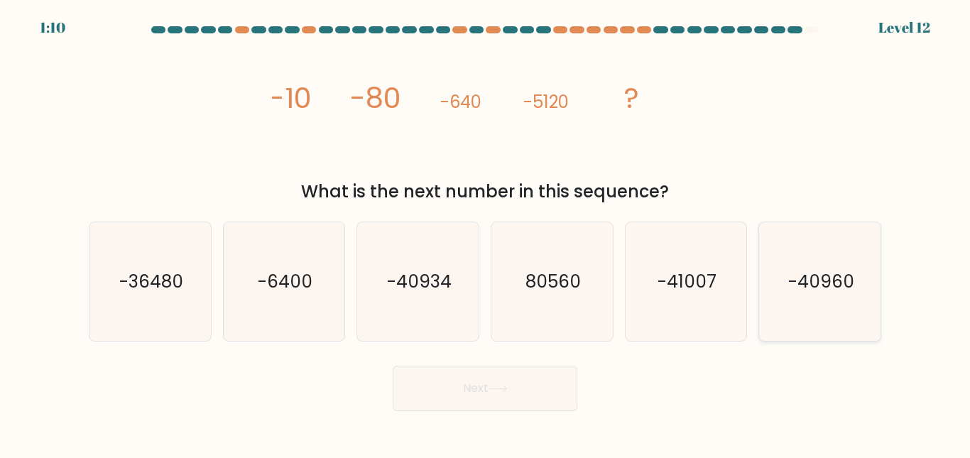
click at [816, 286] on text "-40960" at bounding box center [821, 281] width 66 height 25
click at [486, 233] on input "f. -40960" at bounding box center [485, 231] width 1 height 4
radio input "true"
click at [536, 408] on button "Next" at bounding box center [485, 388] width 185 height 45
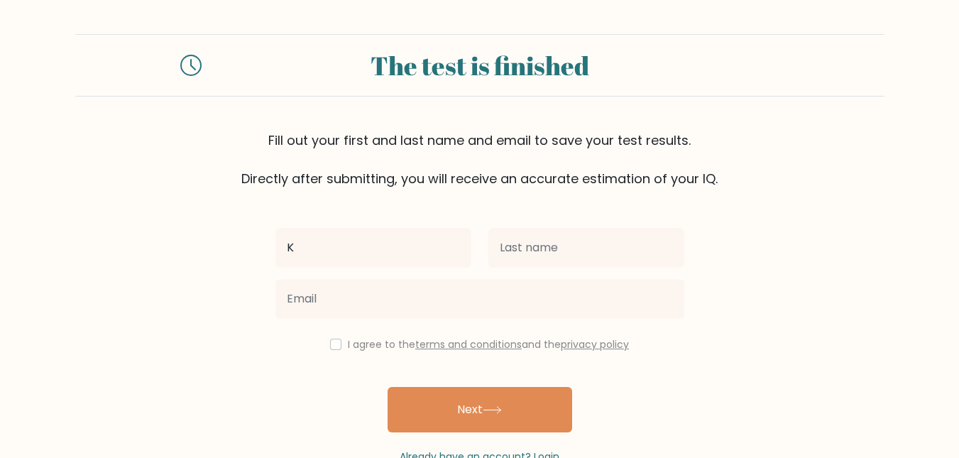
type input "[PERSON_NAME]"
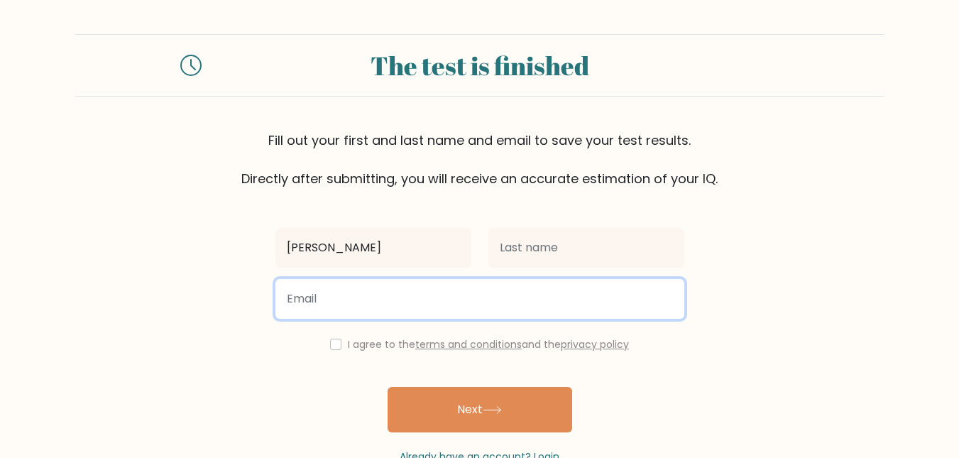
click at [398, 291] on input "email" at bounding box center [479, 299] width 409 height 40
type input "[EMAIL_ADDRESS][DOMAIN_NAME]"
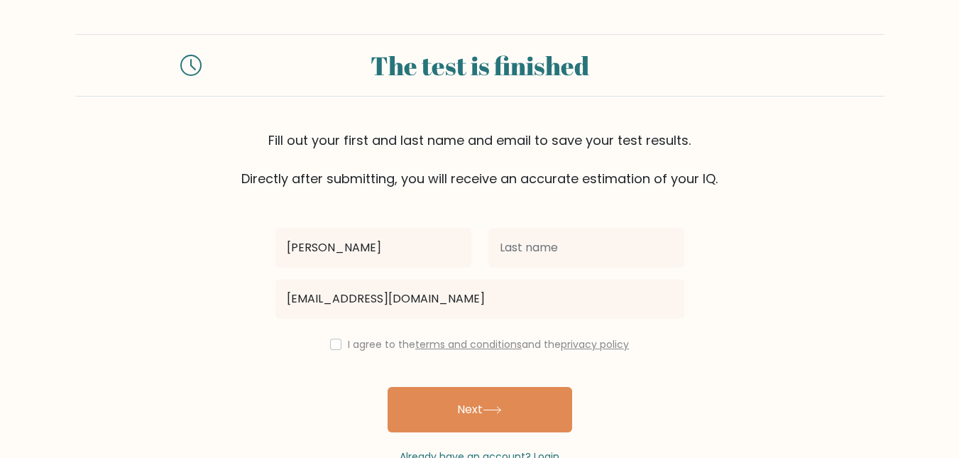
click at [340, 349] on div "I agree to the terms and conditions and the privacy policy" at bounding box center [480, 344] width 426 height 17
click at [337, 347] on input "checkbox" at bounding box center [335, 344] width 11 height 11
checkbox input "true"
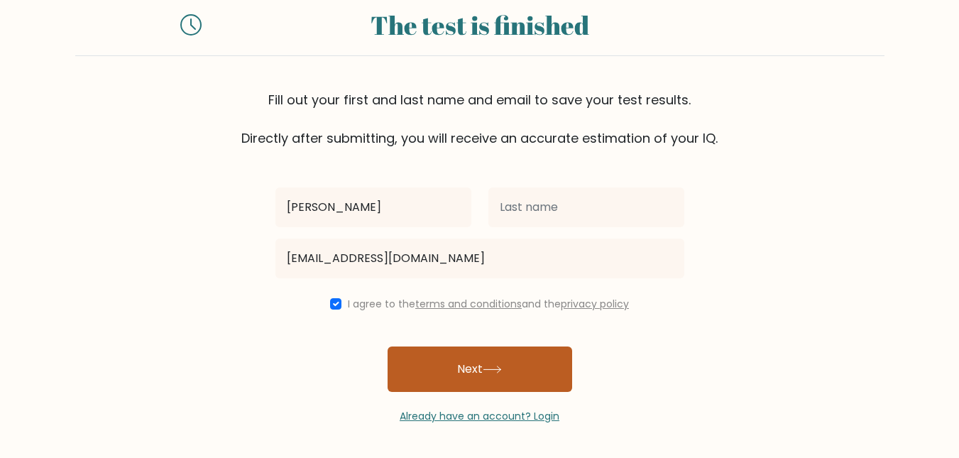
click at [456, 362] on button "Next" at bounding box center [480, 368] width 185 height 45
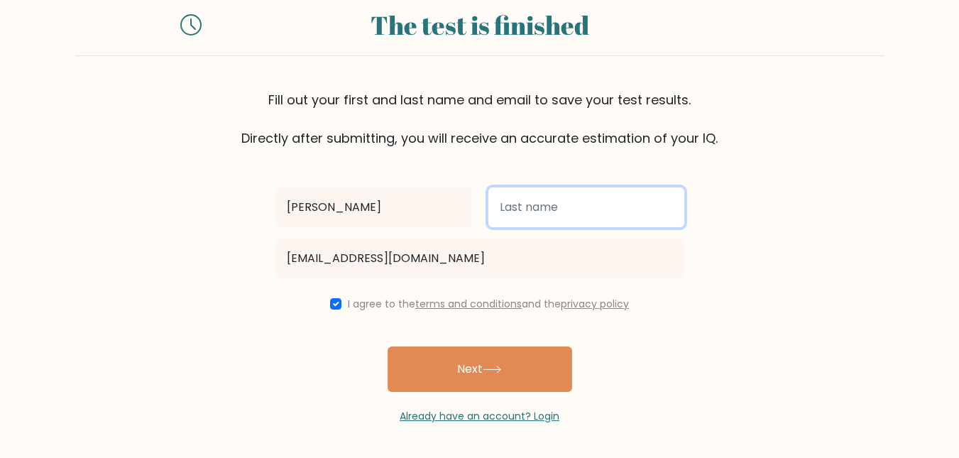
click at [532, 217] on input "text" at bounding box center [586, 207] width 196 height 40
type input "[PERSON_NAME]"
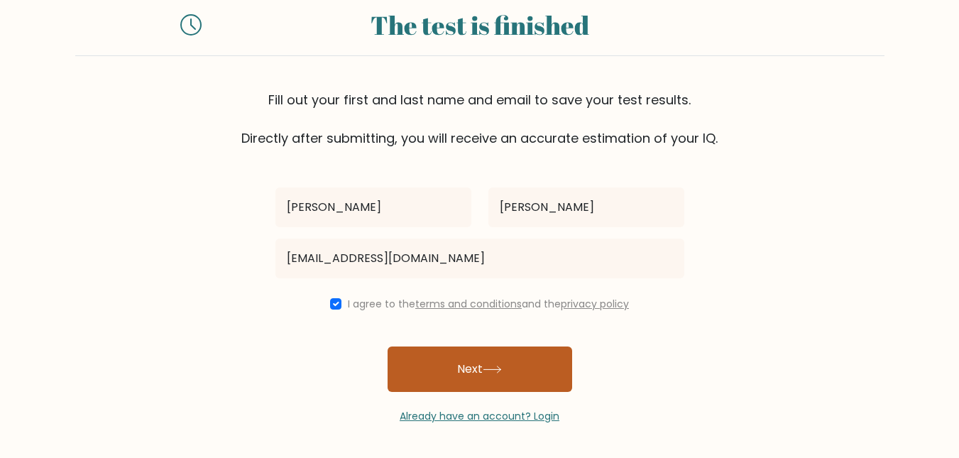
click at [492, 361] on button "Next" at bounding box center [480, 368] width 185 height 45
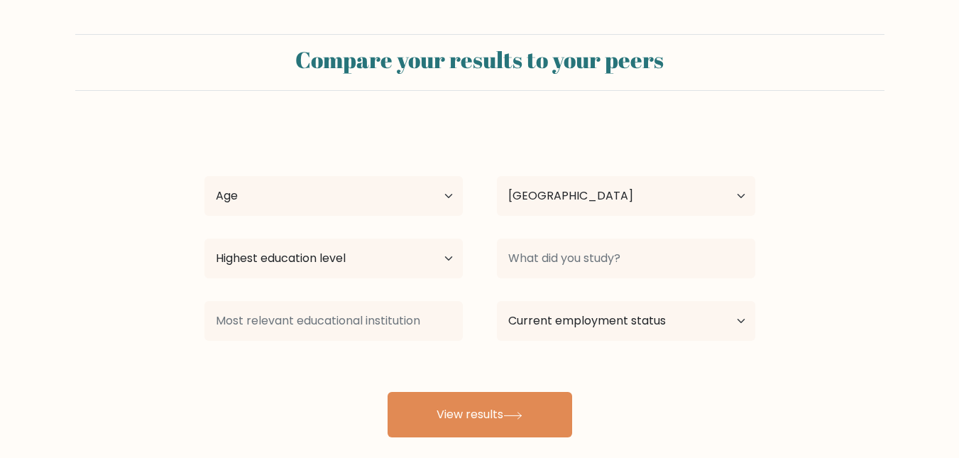
select select "ID"
click at [425, 212] on select "Age Under 18 years old 18-24 years old 25-34 years old 35-44 years old 45-54 ye…" at bounding box center [333, 196] width 258 height 40
select select "25_34"
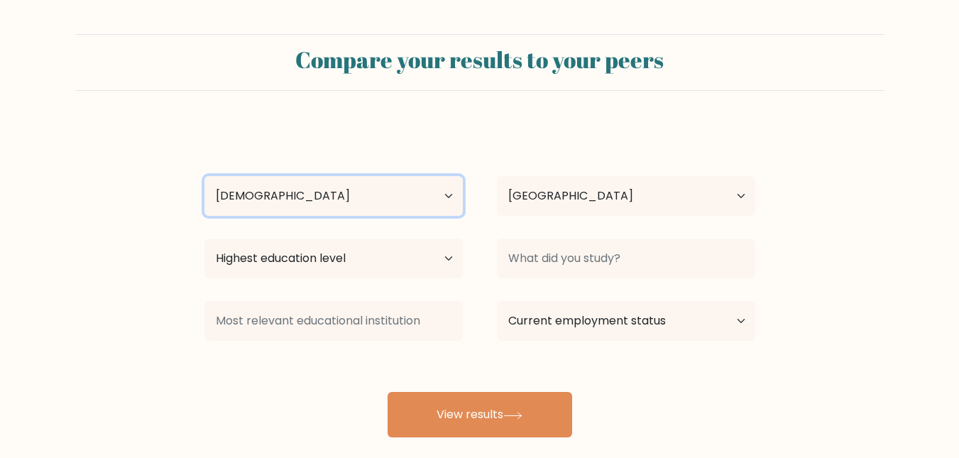
click at [204, 176] on select "Age Under 18 years old 18-24 years old 25-34 years old 35-44 years old 45-54 ye…" at bounding box center [333, 196] width 258 height 40
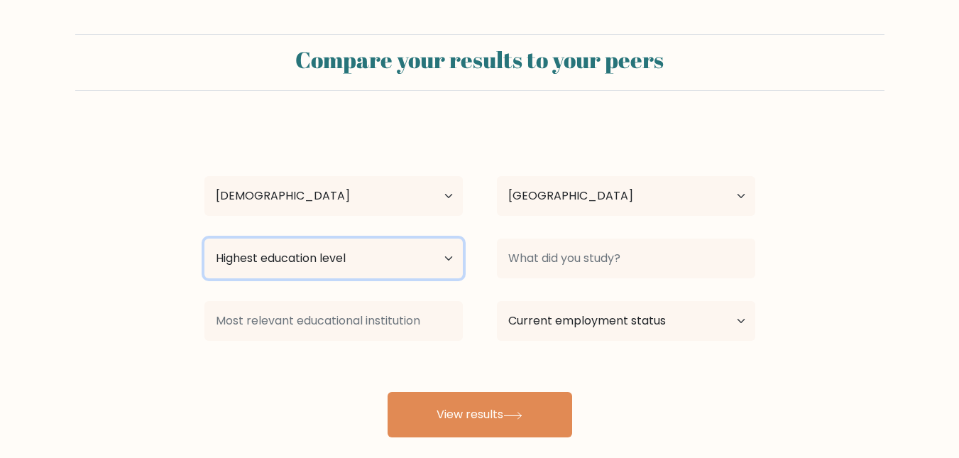
click at [425, 258] on select "Highest education level No schooling Primary Lower Secondary Upper Secondary Oc…" at bounding box center [333, 259] width 258 height 40
select select "bachelors_degree"
click at [204, 239] on select "Highest education level No schooling Primary Lower Secondary Upper Secondary Oc…" at bounding box center [333, 259] width 258 height 40
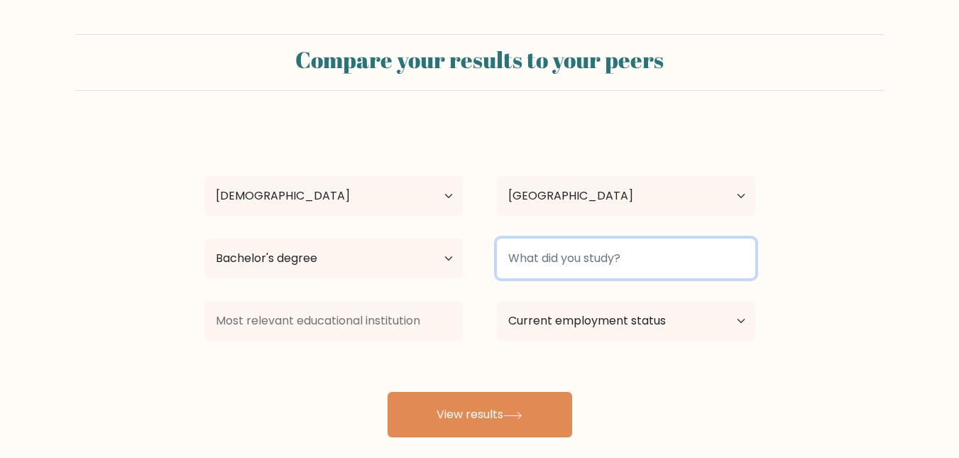
click at [598, 247] on input at bounding box center [626, 259] width 258 height 40
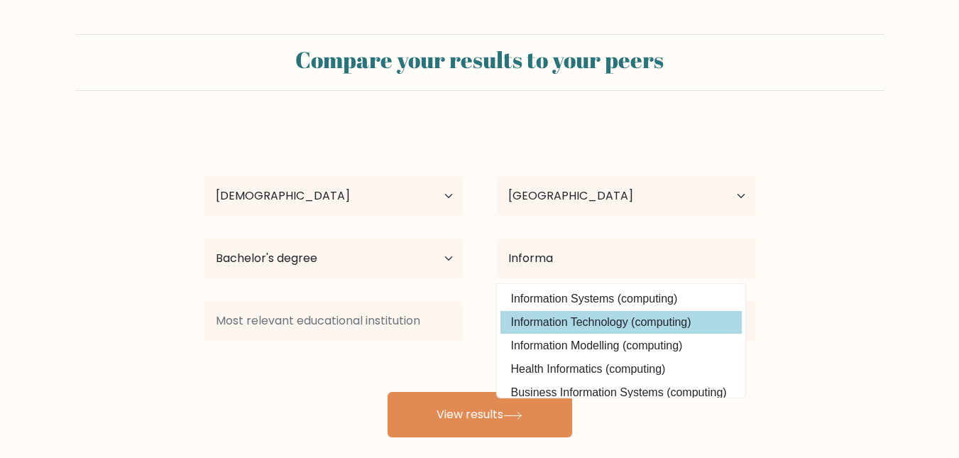
click at [617, 328] on option "Information Technology (computing)" at bounding box center [621, 322] width 241 height 23
type input "Information Technology"
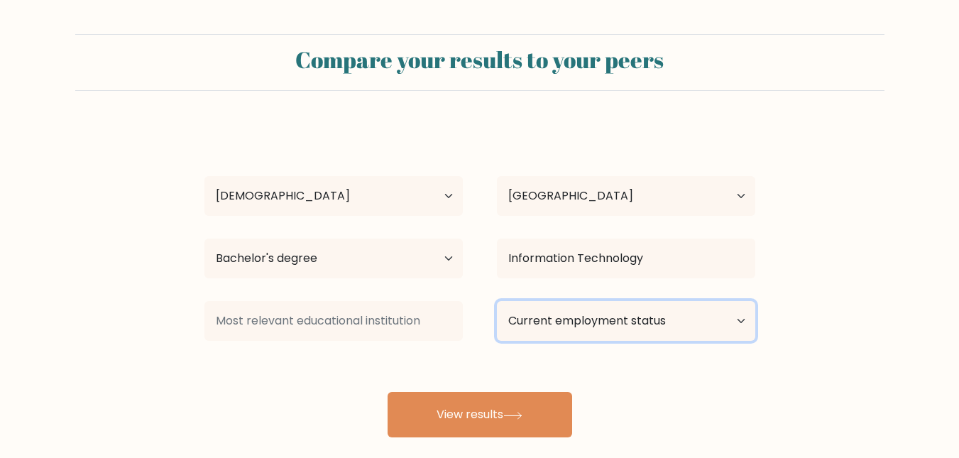
click at [626, 317] on select "Current employment status Employed Student Retired Other / prefer not to answer" at bounding box center [626, 321] width 258 height 40
select select "other"
click at [497, 301] on select "Current employment status Employed Student Retired Other / prefer not to answer" at bounding box center [626, 321] width 258 height 40
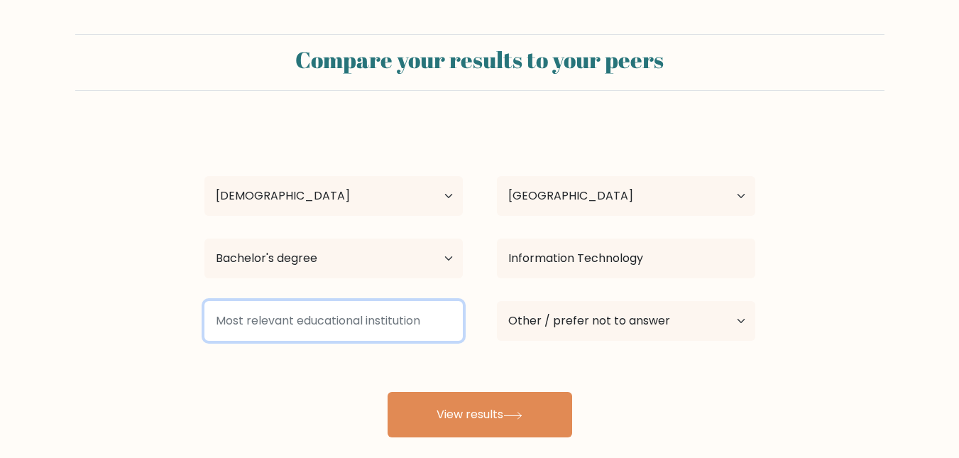
click at [379, 336] on input at bounding box center [333, 321] width 258 height 40
type input "P"
paste input "Bali State Polytechnic"
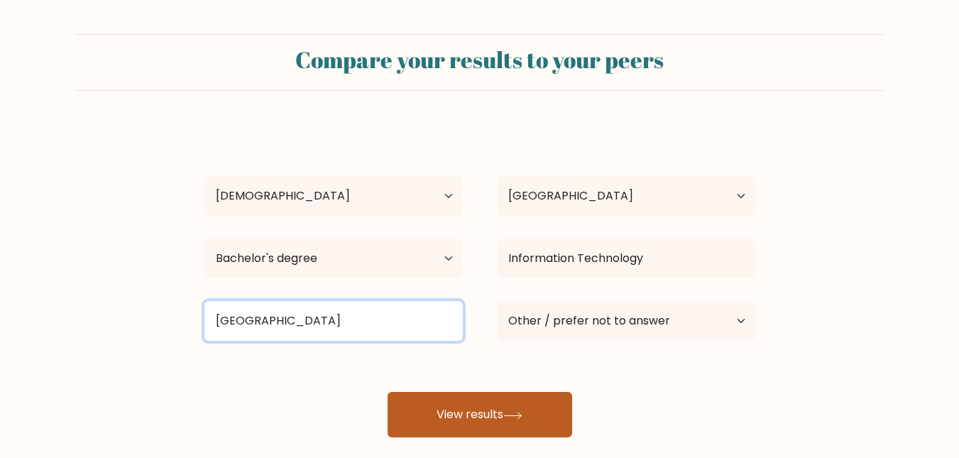
type input "Bali State Polytechnic"
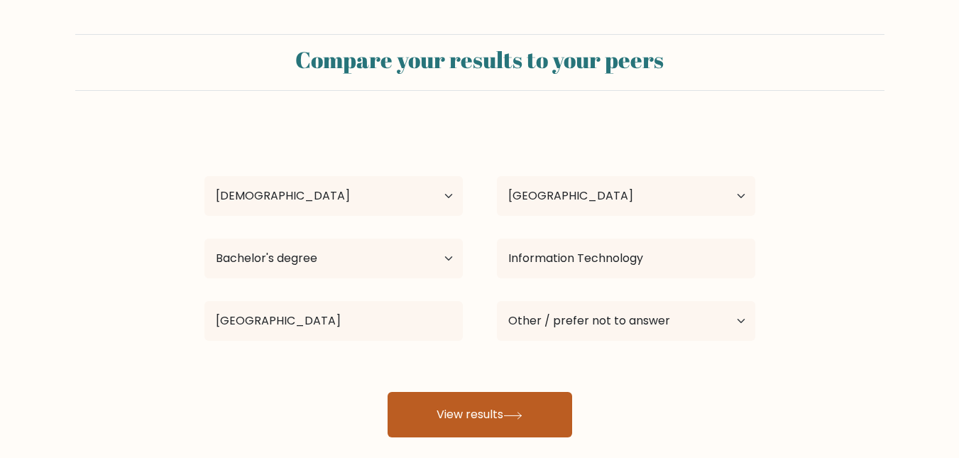
click at [499, 409] on button "View results" at bounding box center [480, 414] width 185 height 45
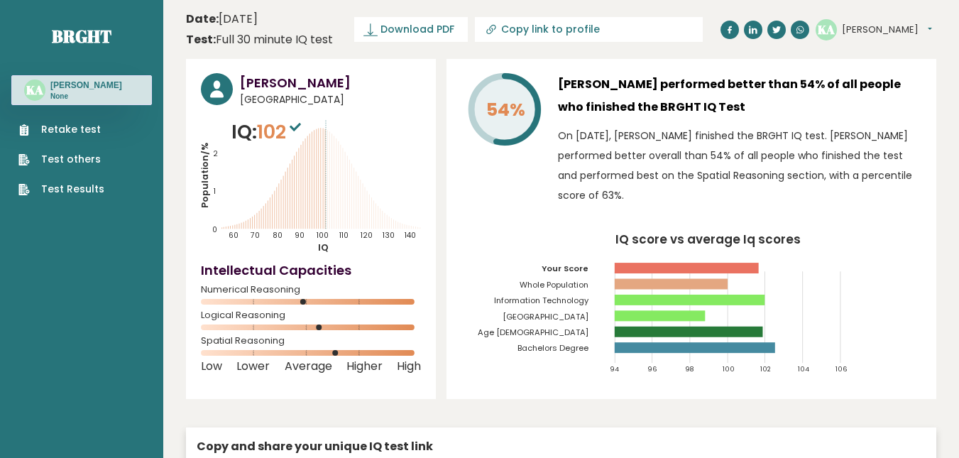
click at [298, 131] on icon at bounding box center [295, 127] width 11 height 9
